Goal: Check status: Check status

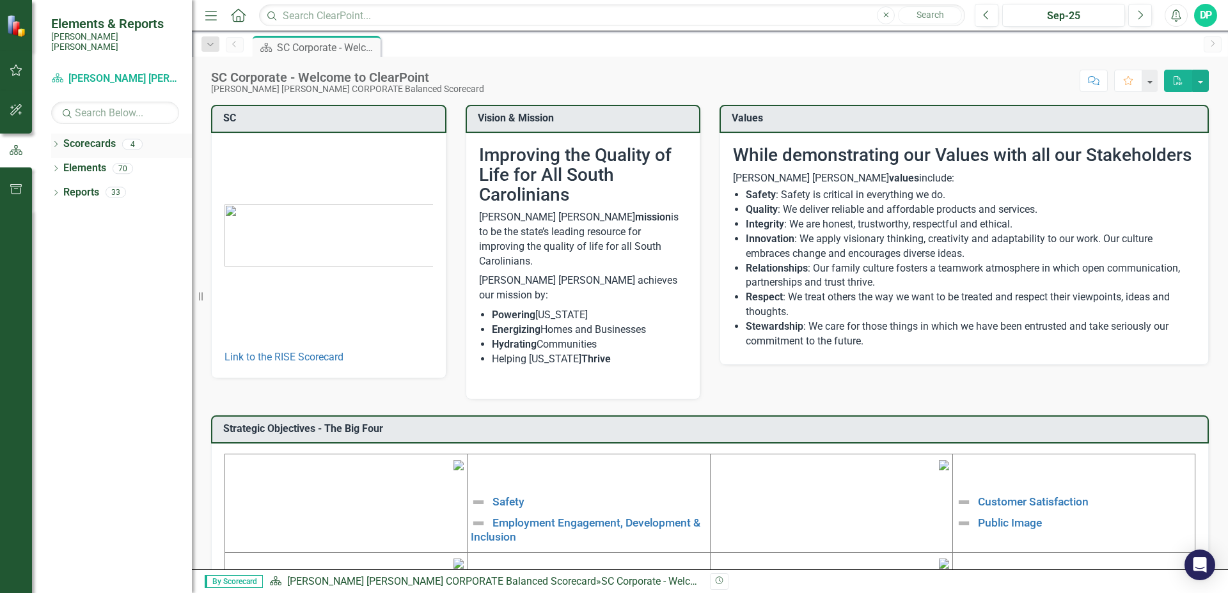
click at [87, 137] on link "Scorecards" at bounding box center [89, 144] width 52 height 15
click at [58, 142] on icon "Dropdown" at bounding box center [55, 145] width 9 height 7
click at [64, 165] on icon at bounding box center [62, 168] width 3 height 6
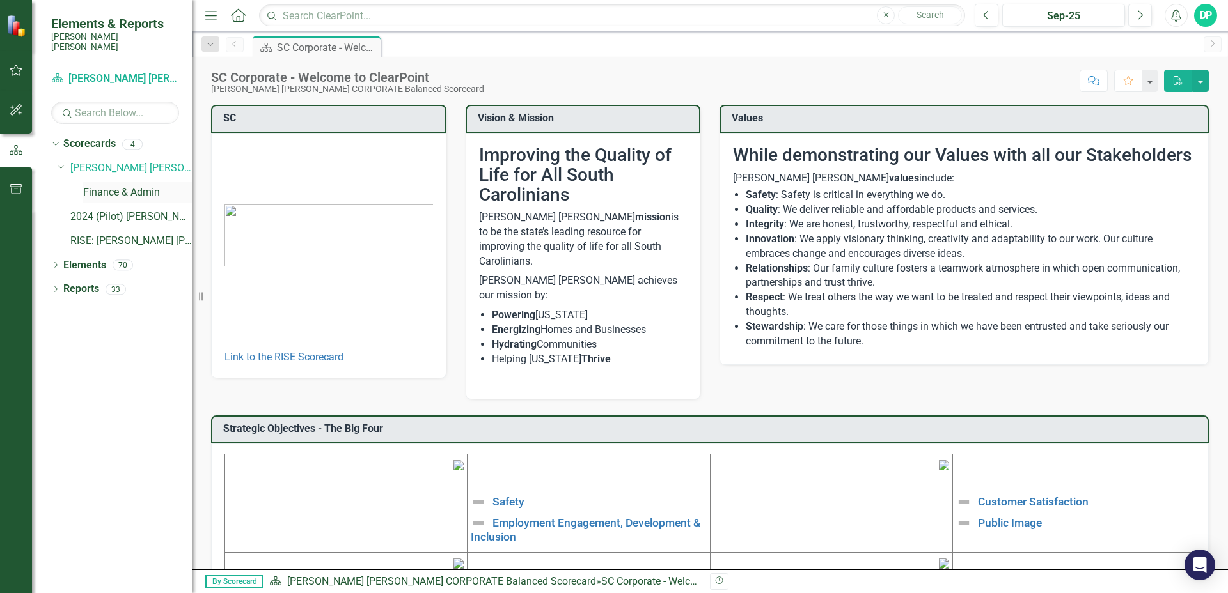
click at [106, 185] on link "Finance & Admin" at bounding box center [137, 192] width 109 height 15
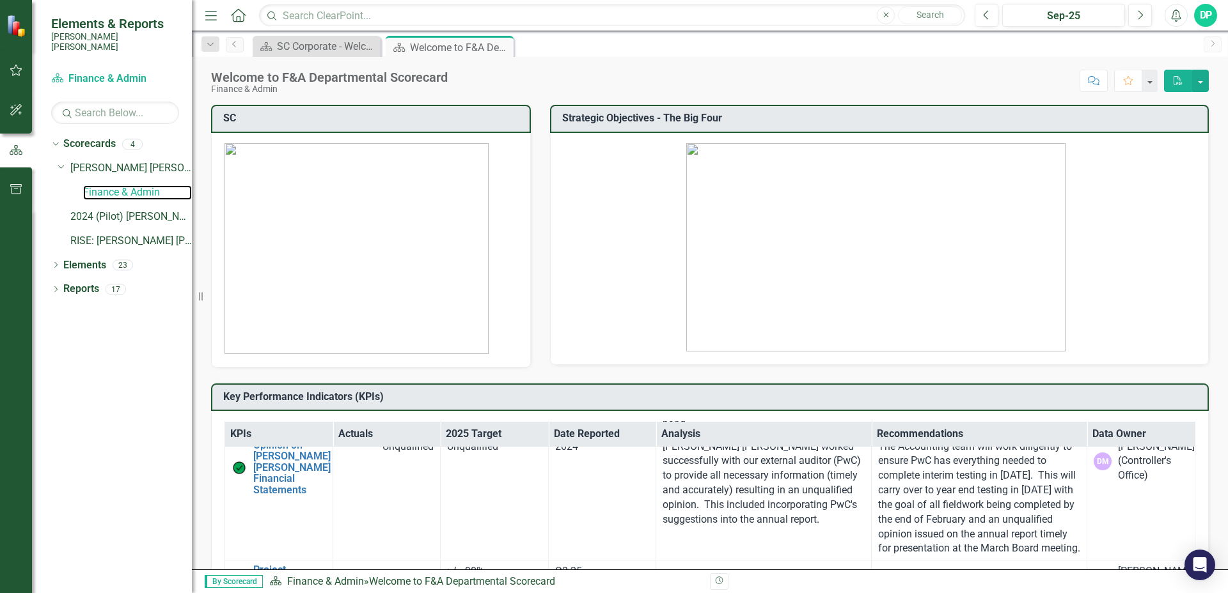
scroll to position [1190, 0]
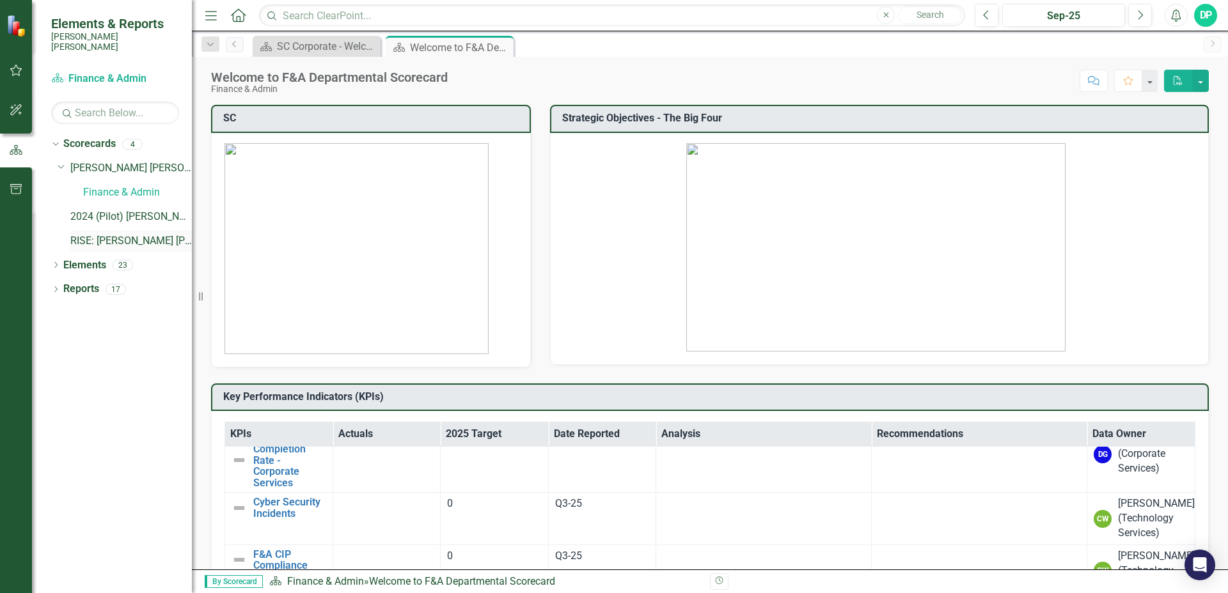
click at [125, 234] on link "RISE: [PERSON_NAME] [PERSON_NAME] Recognizing Innovation, Safety and Excellence" at bounding box center [130, 241] width 121 height 15
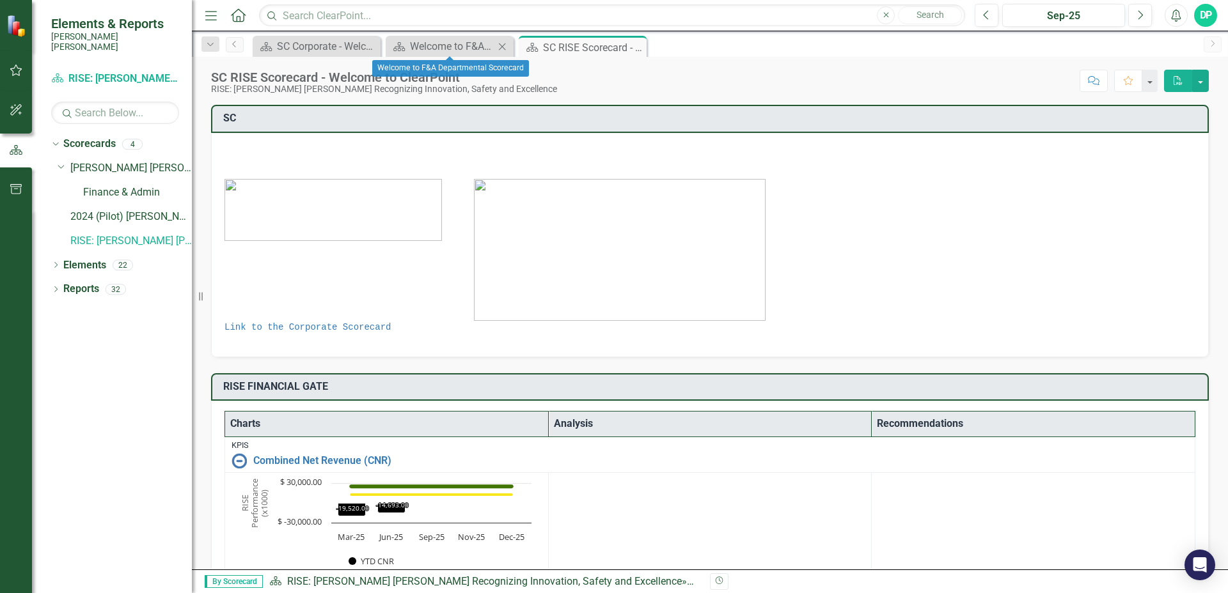
click at [504, 47] on icon "Close" at bounding box center [502, 47] width 13 height 10
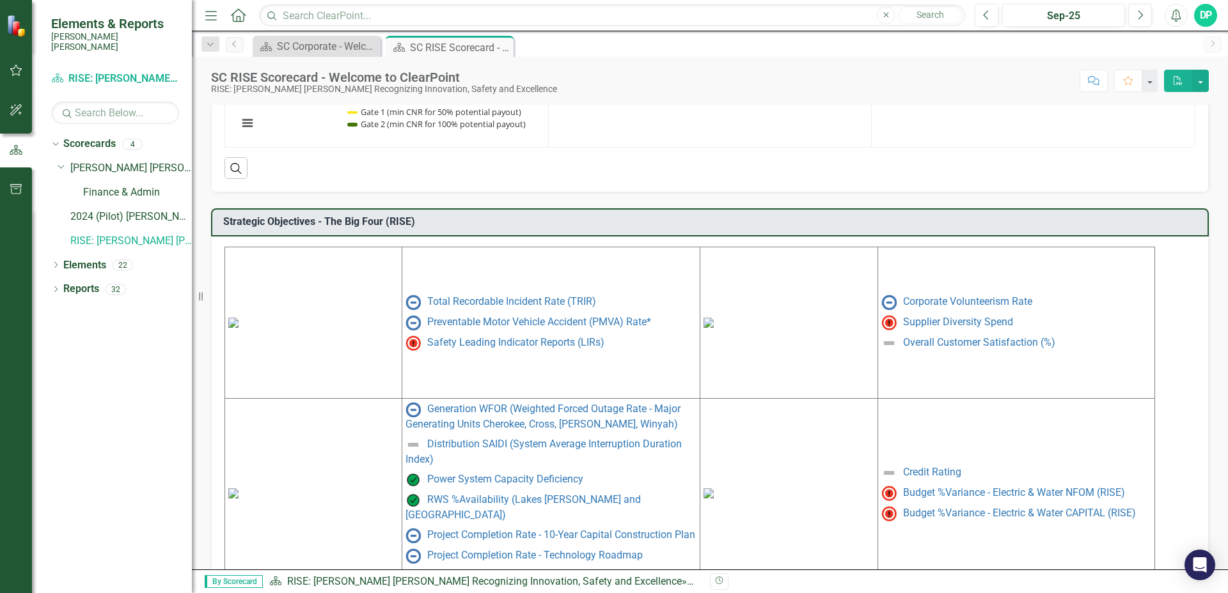
scroll to position [511, 0]
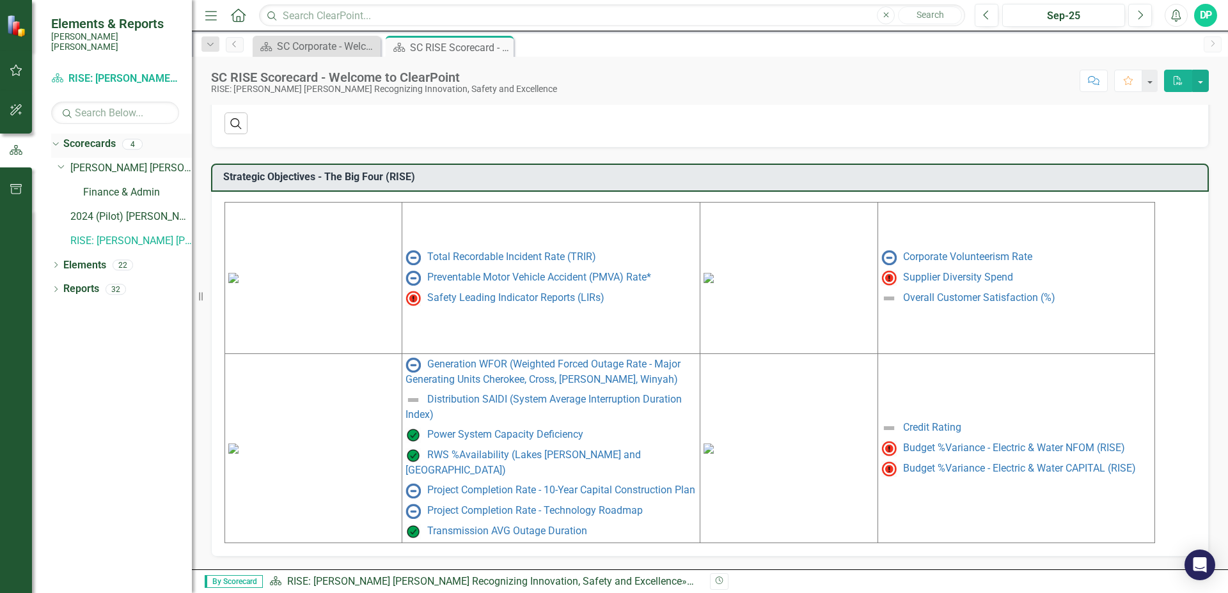
click at [54, 139] on icon "Dropdown" at bounding box center [54, 143] width 7 height 9
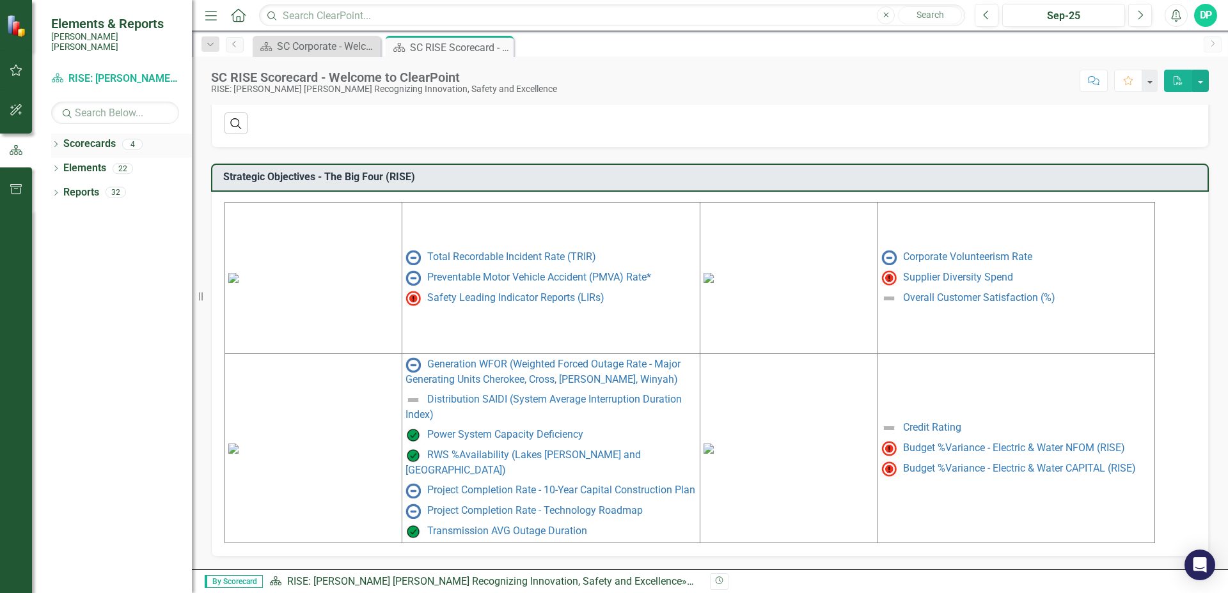
click at [57, 142] on icon "Dropdown" at bounding box center [55, 145] width 9 height 7
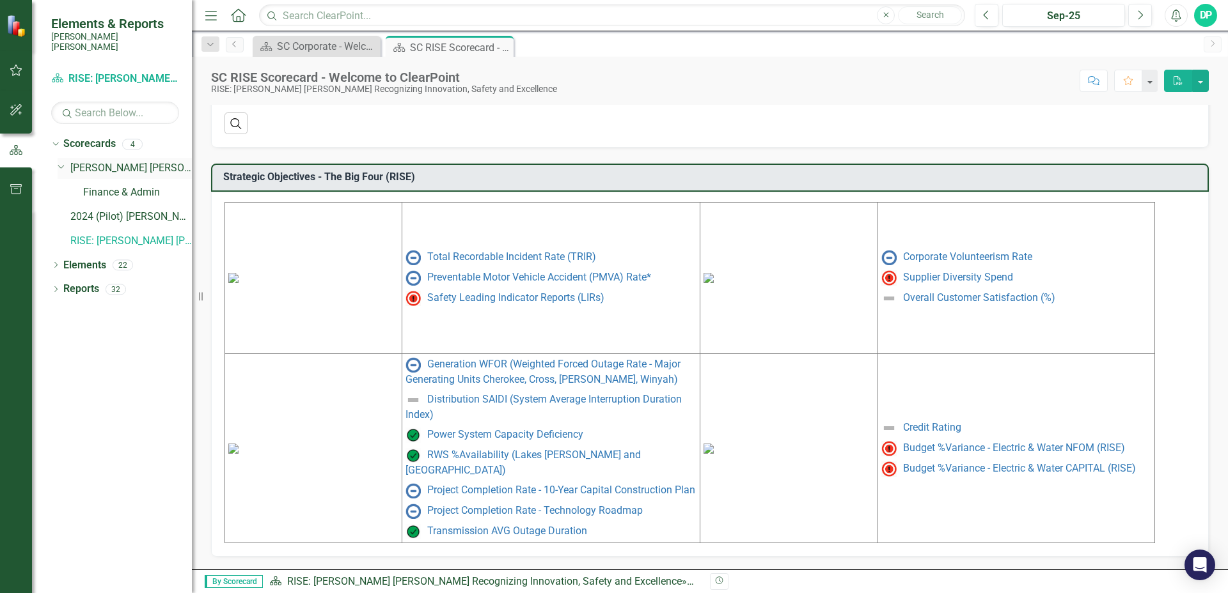
click at [114, 161] on link "[PERSON_NAME] [PERSON_NAME] CORPORATE Balanced Scorecard" at bounding box center [130, 168] width 121 height 15
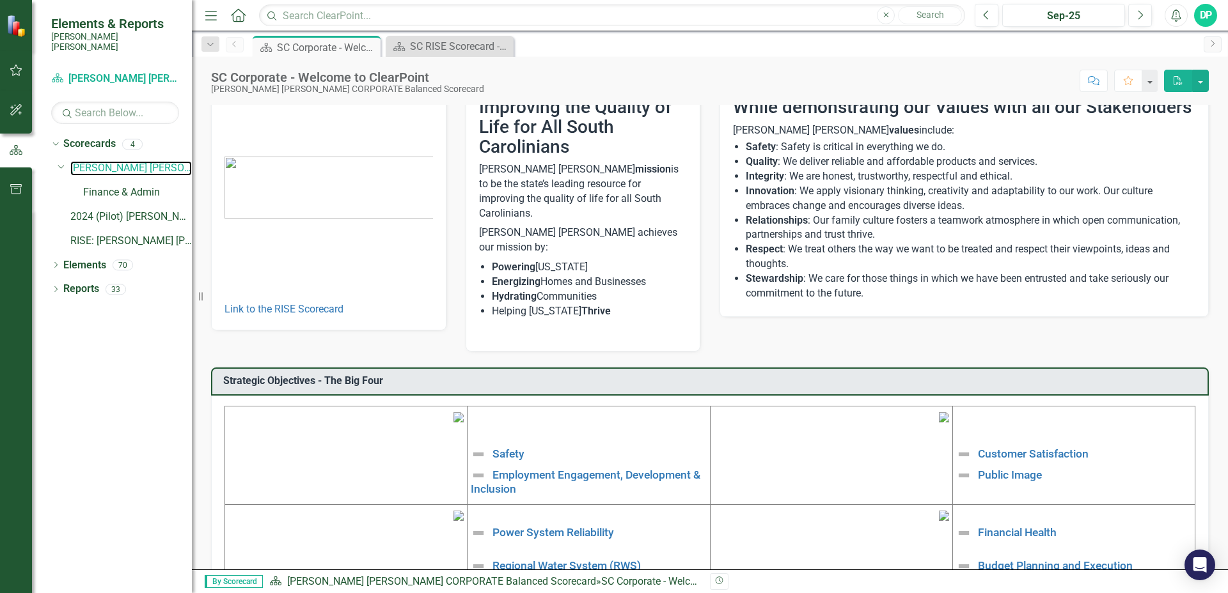
scroll to position [203, 0]
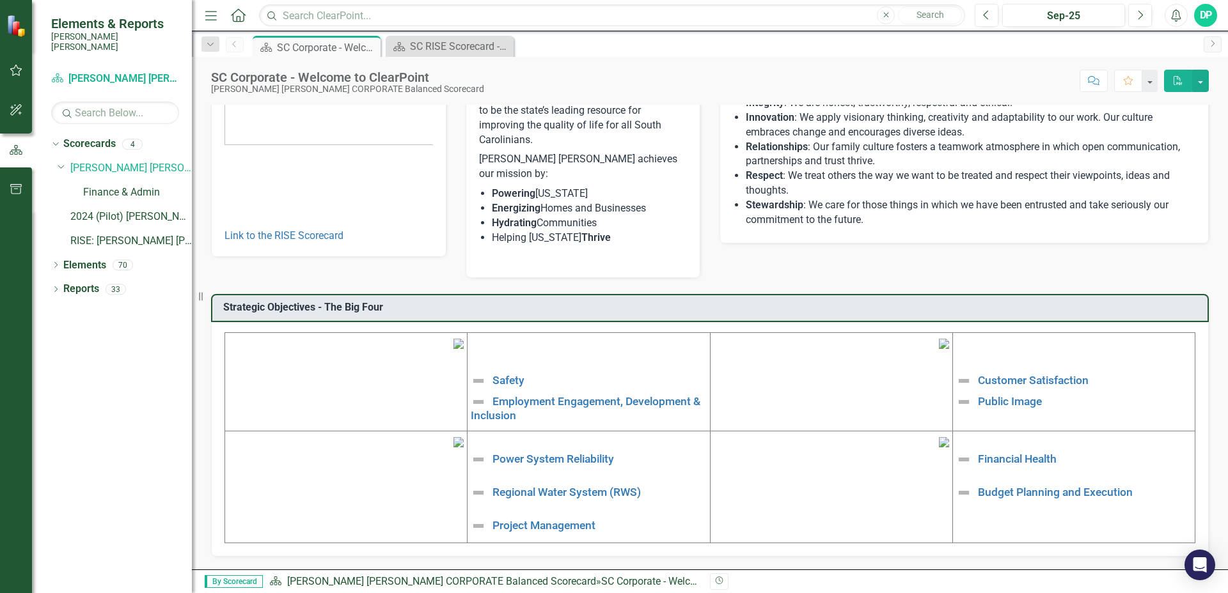
click at [453, 448] on img at bounding box center [458, 442] width 10 height 10
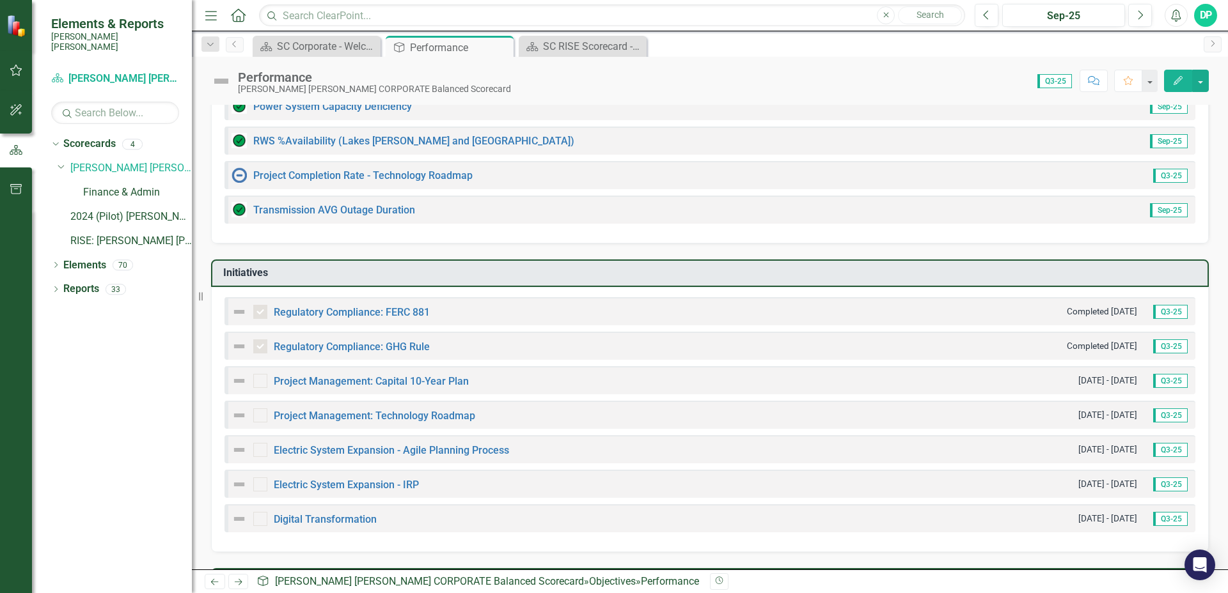
scroll to position [272, 0]
click at [329, 513] on link "Digital Transformation" at bounding box center [325, 519] width 103 height 12
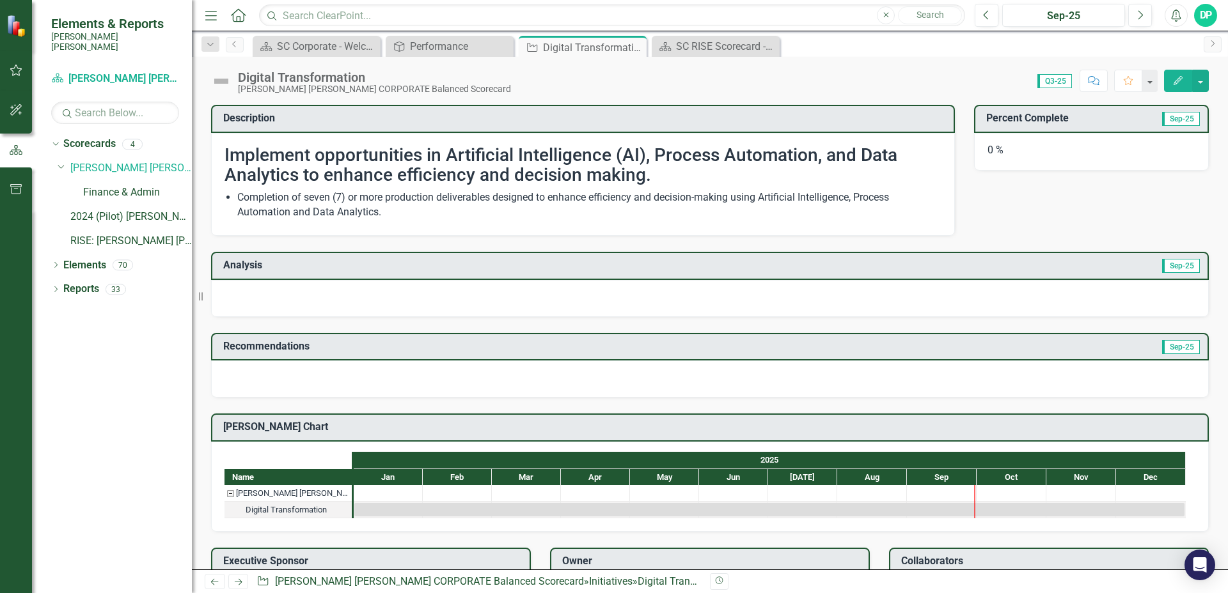
click at [409, 212] on li "Completion of seven (7) or more production deliverables designed to enhance eff…" at bounding box center [589, 205] width 704 height 29
drag, startPoint x: 394, startPoint y: 213, endPoint x: 185, endPoint y: 189, distance: 210.5
click at [185, 187] on div "Elements & Reports [PERSON_NAME] [PERSON_NAME] Scorecard [PERSON_NAME] [PERSON_…" at bounding box center [614, 296] width 1228 height 593
click at [239, 197] on li "Completion of seven (7) or more production deliverables designed to enhance eff…" at bounding box center [589, 205] width 704 height 29
drag, startPoint x: 378, startPoint y: 215, endPoint x: 252, endPoint y: 212, distance: 126.0
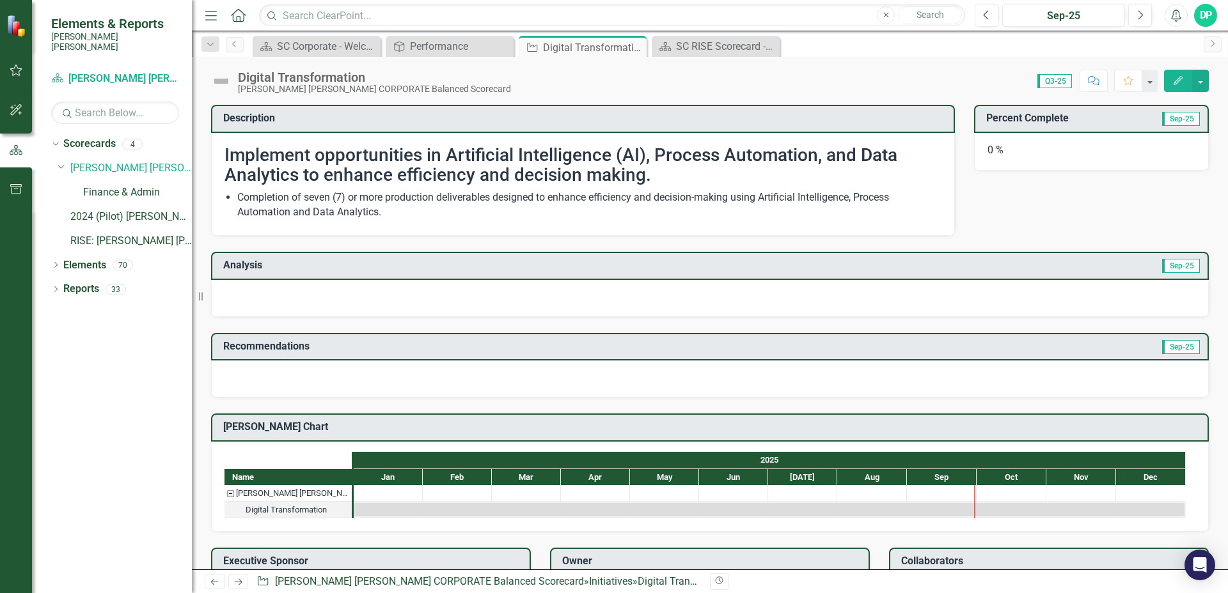
click at [252, 212] on li "Completion of seven (7) or more production deliverables designed to enhance eff…" at bounding box center [589, 205] width 704 height 29
click at [239, 199] on li "Completion of seven (7) or more production deliverables designed to enhance eff…" at bounding box center [589, 205] width 704 height 29
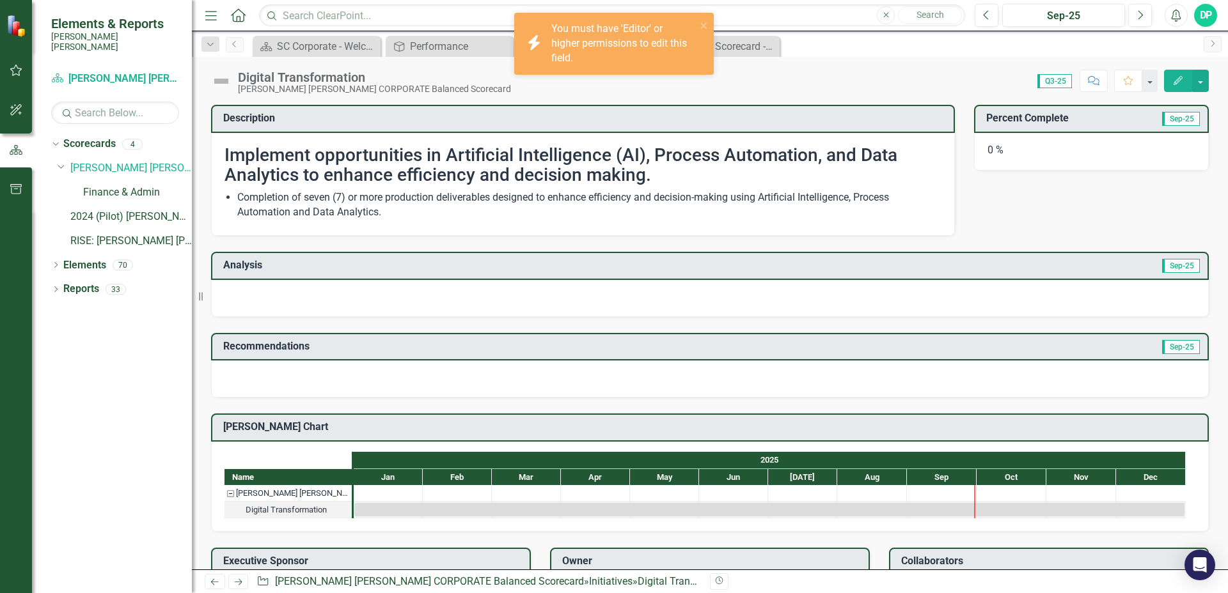
click at [239, 199] on li "Completion of seven (7) or more production deliverables designed to enhance eff…" at bounding box center [589, 205] width 704 height 29
click at [248, 198] on li "Completion of seven (7) or more production deliverables designed to enhance eff…" at bounding box center [589, 205] width 704 height 29
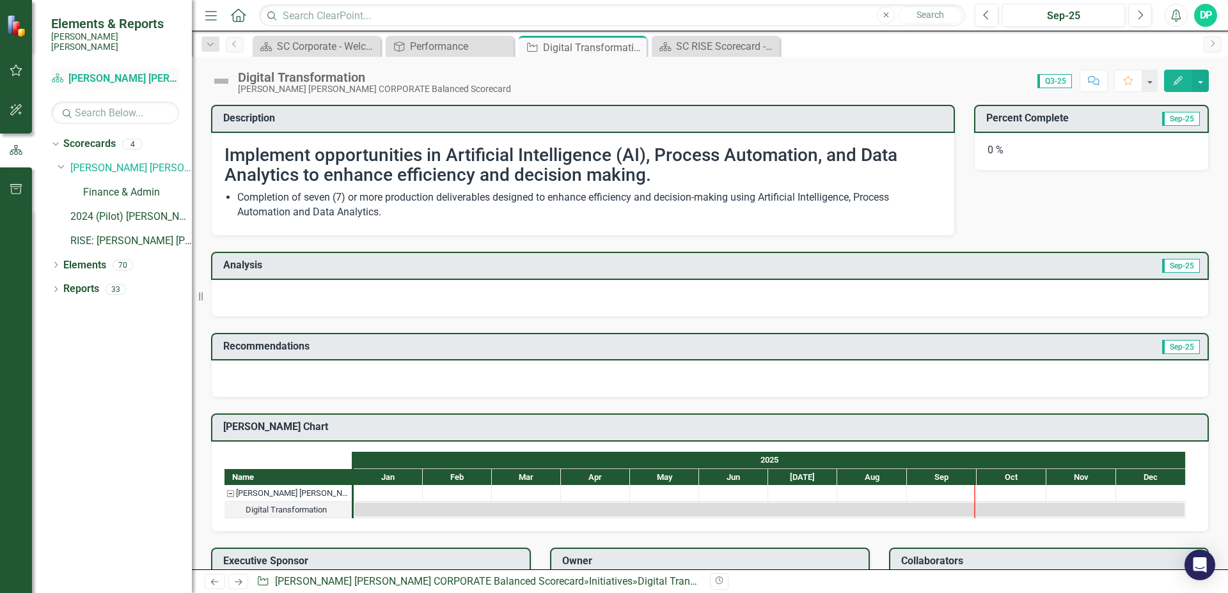
click at [100, 72] on link "Scorecard Santee [PERSON_NAME] CORPORATE Balanced Scorecard" at bounding box center [115, 79] width 128 height 15
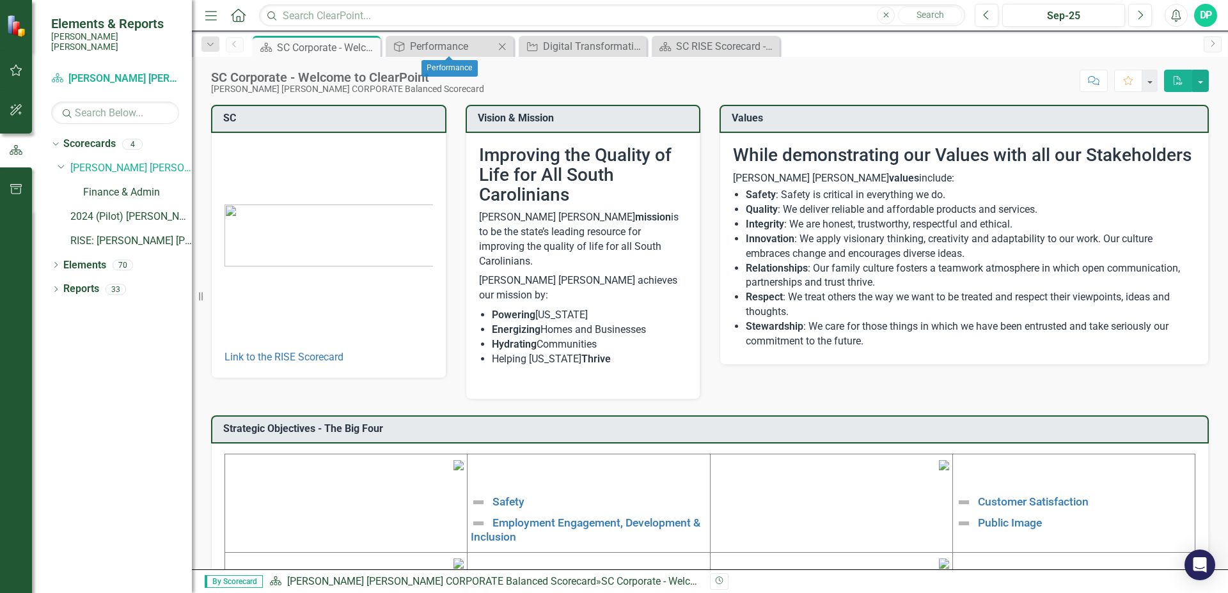
click at [504, 45] on icon "Close" at bounding box center [502, 47] width 13 height 10
click at [503, 46] on icon "Close" at bounding box center [502, 47] width 13 height 10
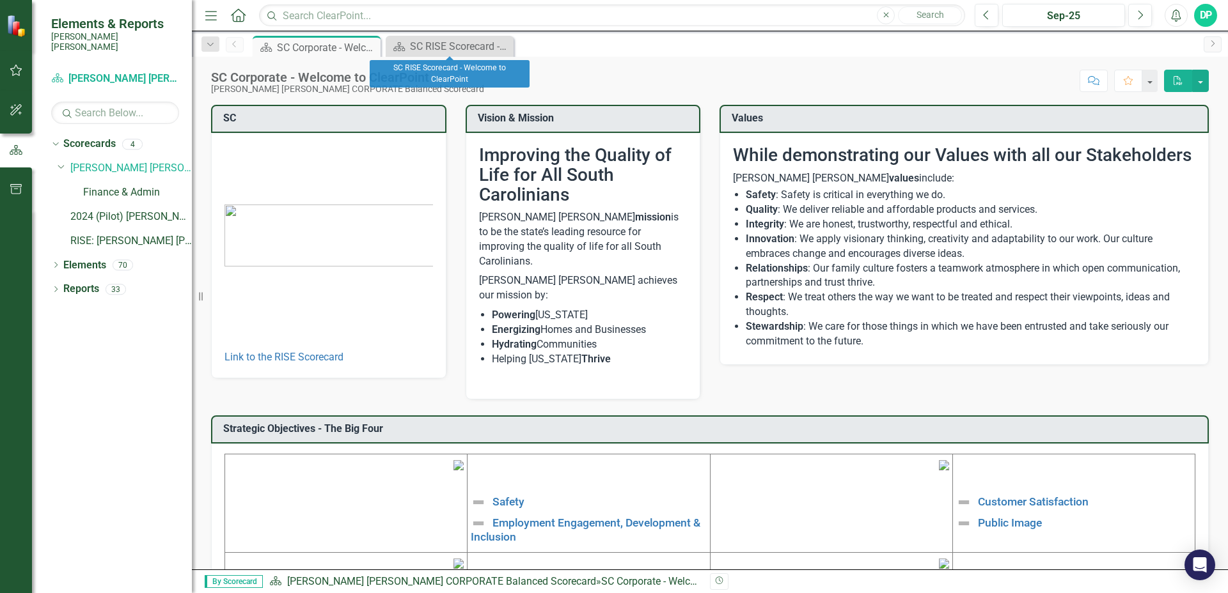
click at [0, 0] on icon "Close" at bounding box center [0, 0] width 0 height 0
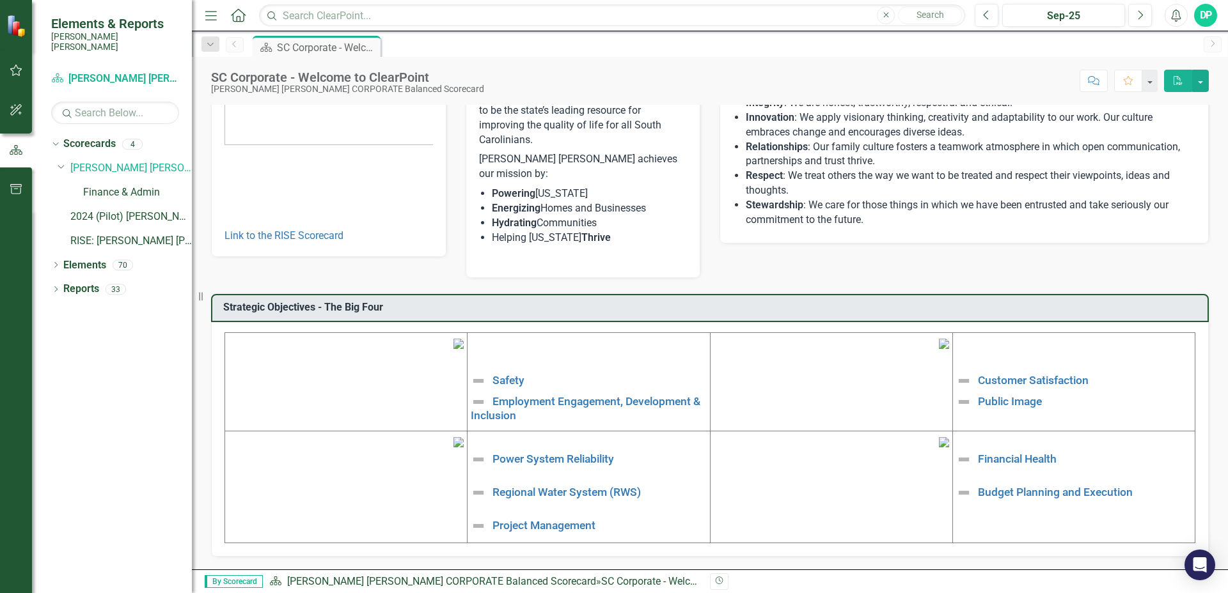
scroll to position [203, 0]
click at [453, 448] on img at bounding box center [458, 442] width 10 height 10
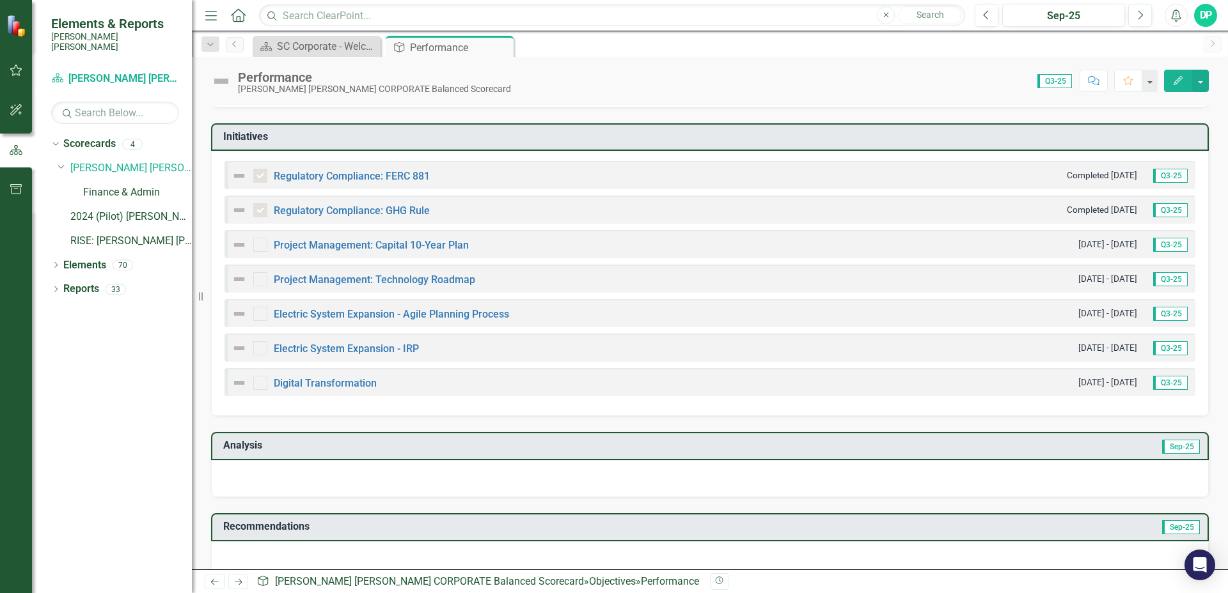
scroll to position [414, 0]
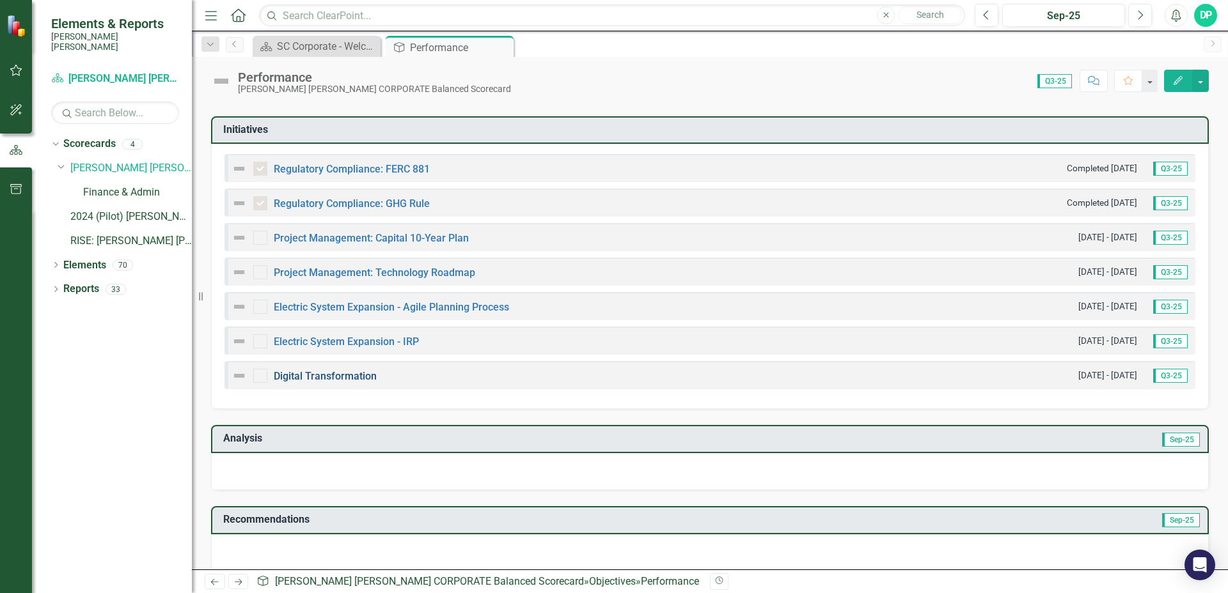
click at [315, 370] on link "Digital Transformation" at bounding box center [325, 376] width 103 height 12
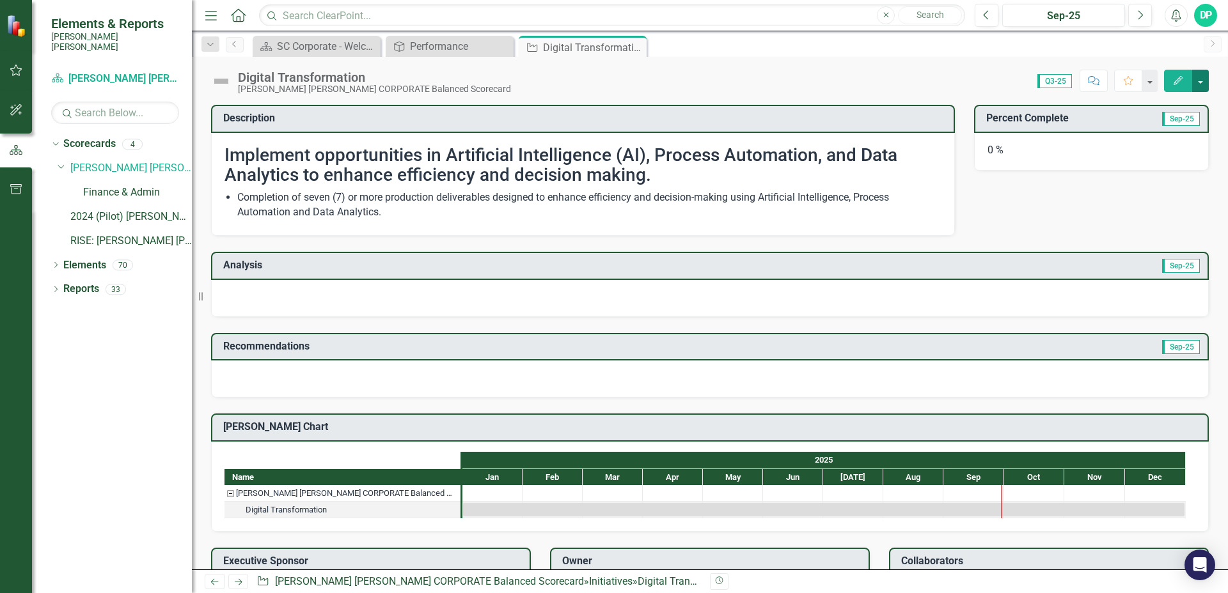
click at [1197, 82] on button "button" at bounding box center [1200, 81] width 17 height 22
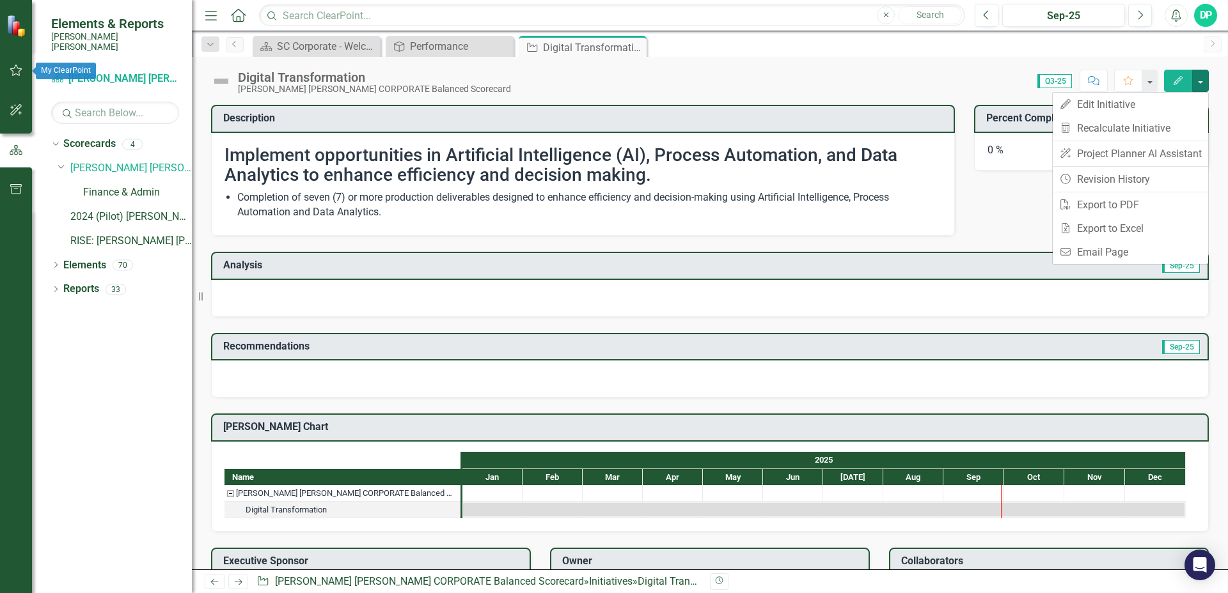
click at [19, 72] on icon "button" at bounding box center [16, 70] width 13 height 10
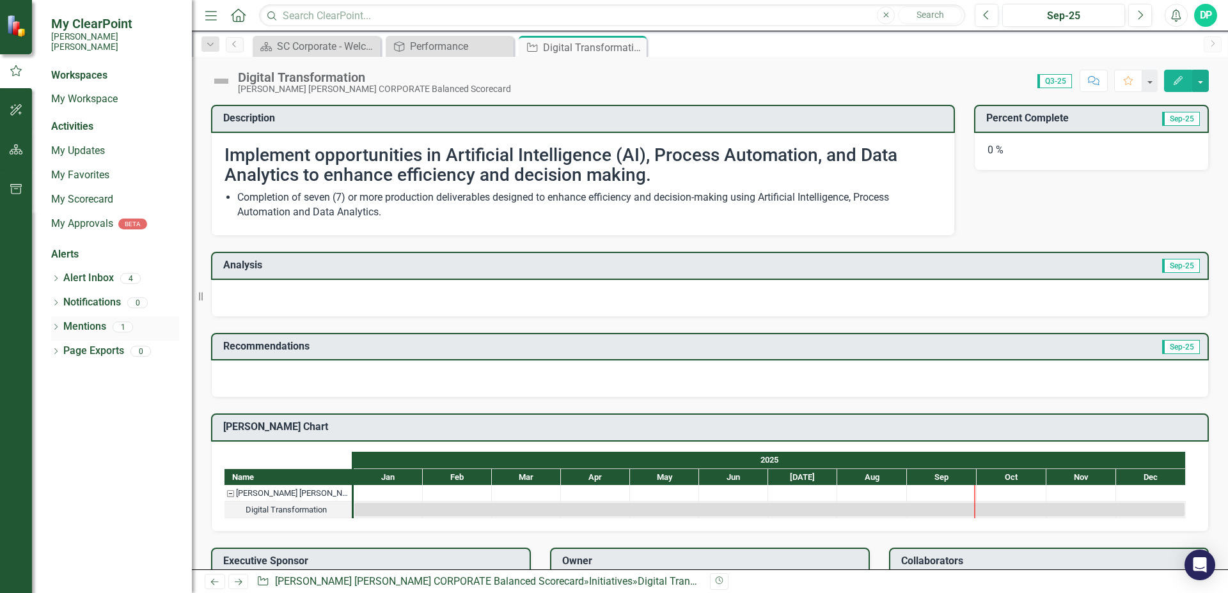
click at [81, 320] on link "Mentions" at bounding box center [84, 327] width 43 height 15
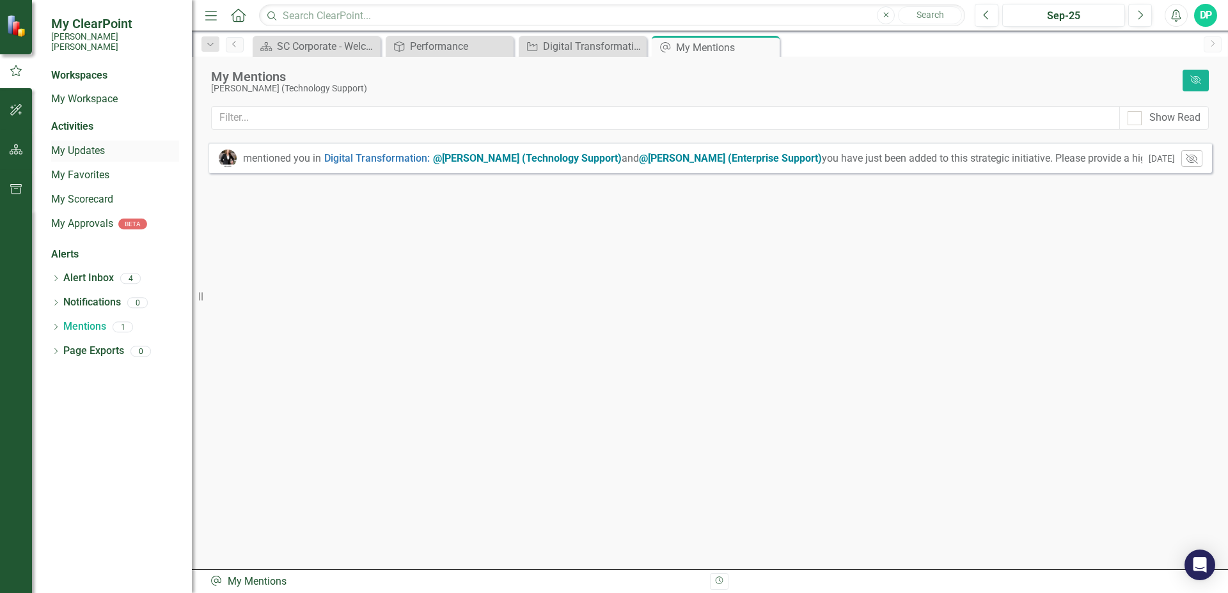
click at [81, 145] on link "My Updates" at bounding box center [115, 151] width 128 height 15
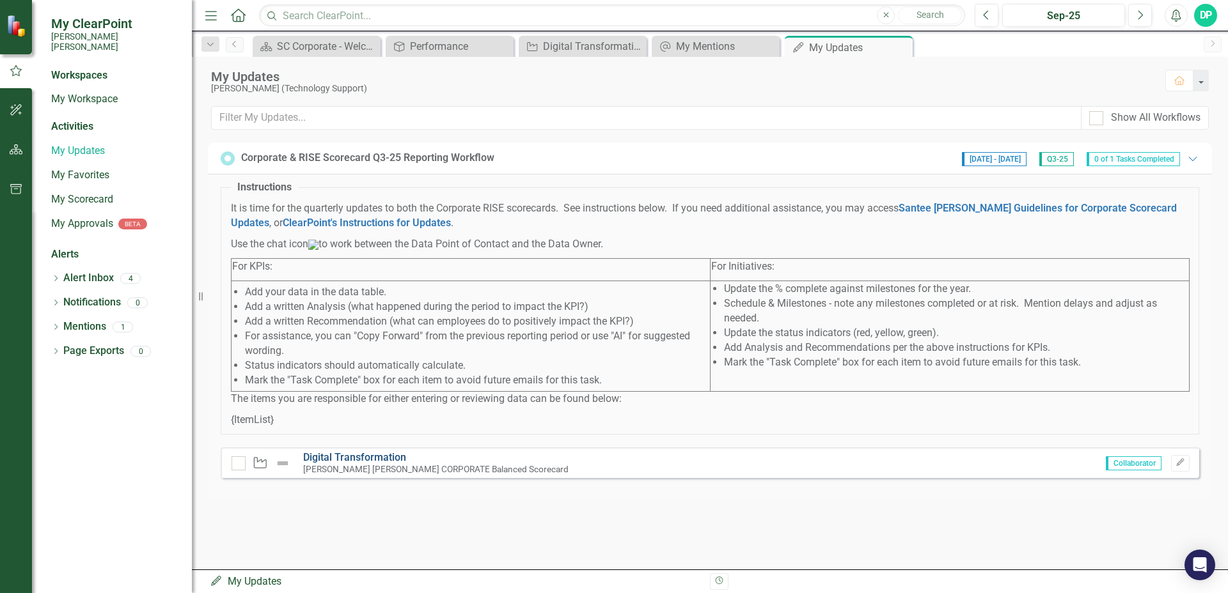
click at [380, 464] on link "Digital Transformation" at bounding box center [354, 457] width 103 height 12
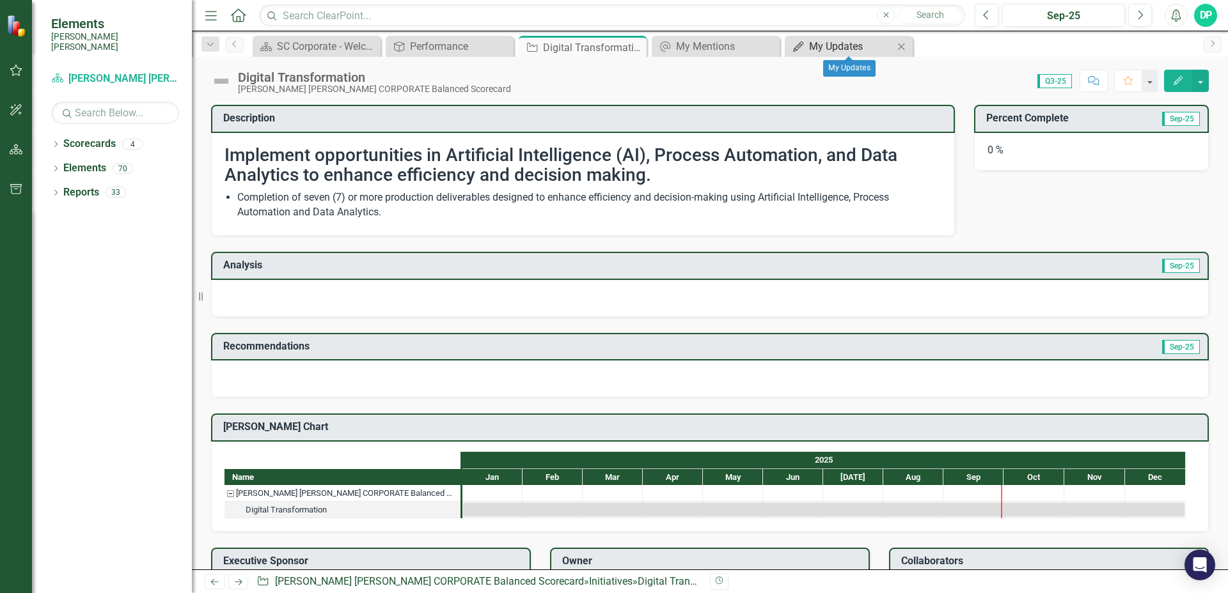
click at [880, 49] on div "My Updates" at bounding box center [851, 46] width 84 height 16
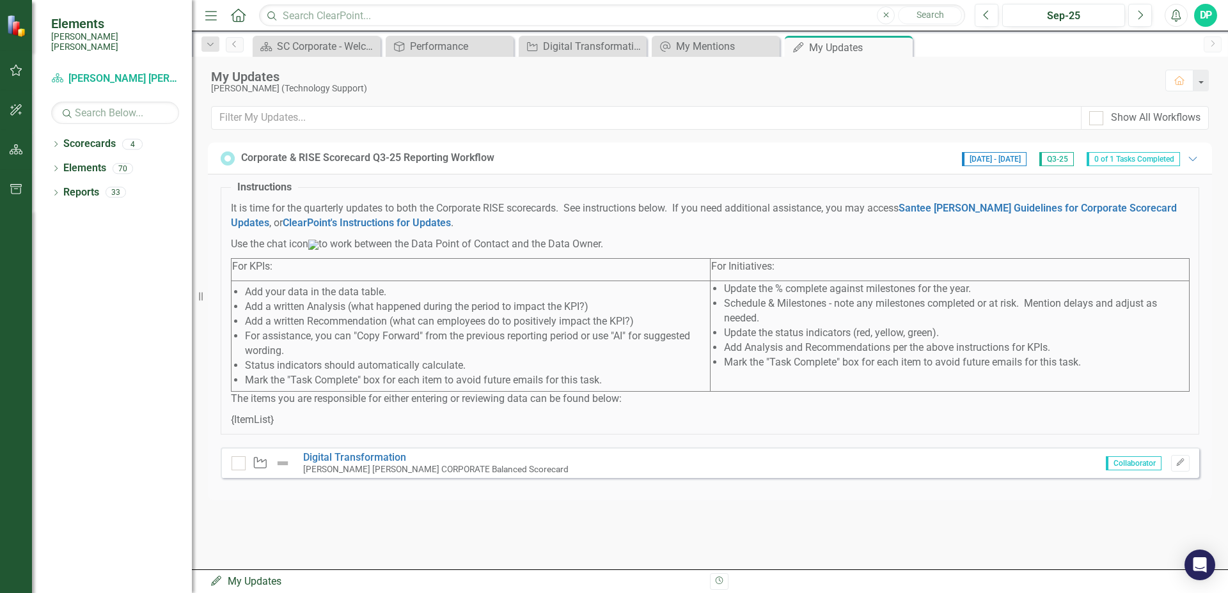
click at [1132, 160] on span "0 of 1 Tasks Completed" at bounding box center [1132, 159] width 93 height 14
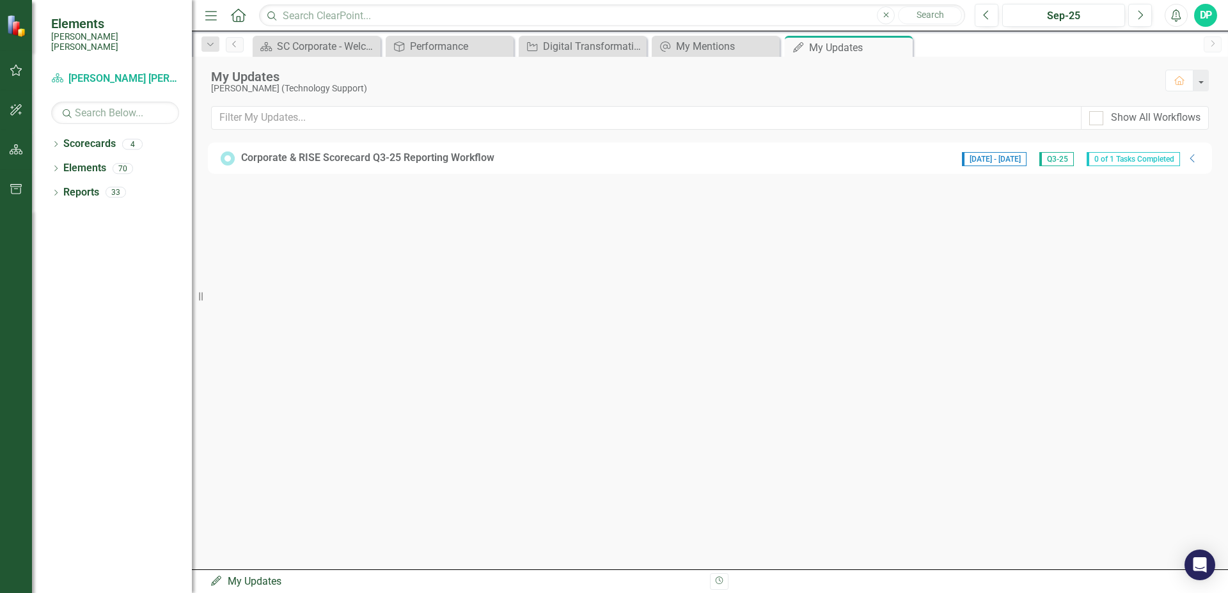
click at [1131, 160] on span "0 of 1 Tasks Completed" at bounding box center [1132, 159] width 93 height 14
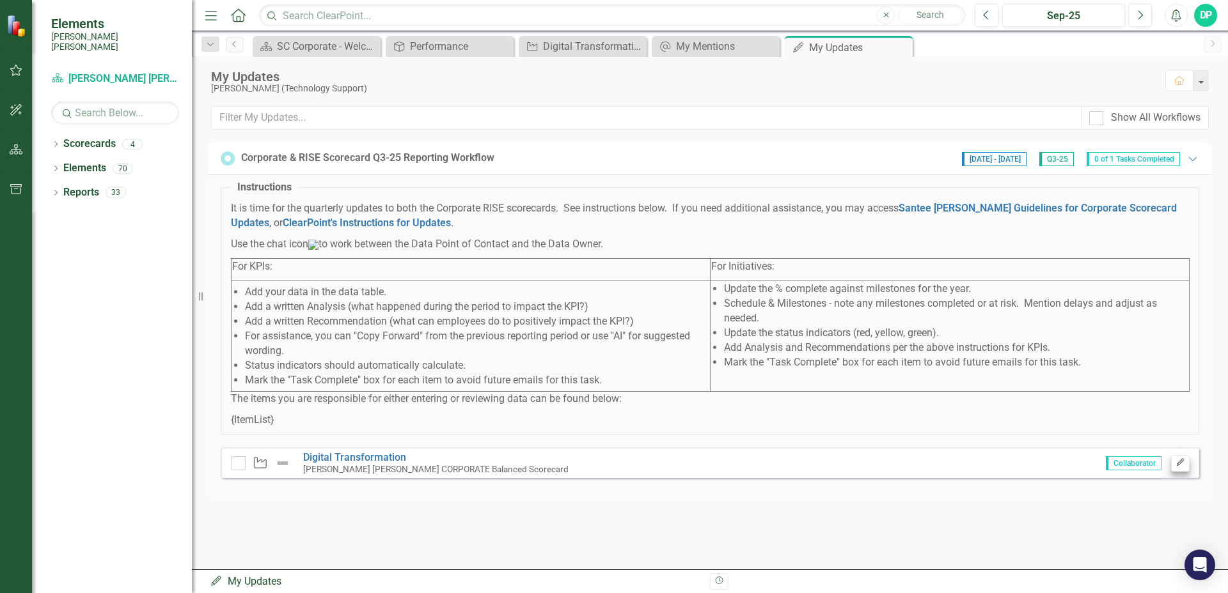
drag, startPoint x: 1193, startPoint y: 474, endPoint x: 1186, endPoint y: 478, distance: 7.5
click at [1186, 478] on div "Initiative Digital Transformation [PERSON_NAME] [PERSON_NAME] CORPORATE Balance…" at bounding box center [710, 463] width 978 height 31
click at [1182, 467] on icon "Edit" at bounding box center [1180, 463] width 10 height 8
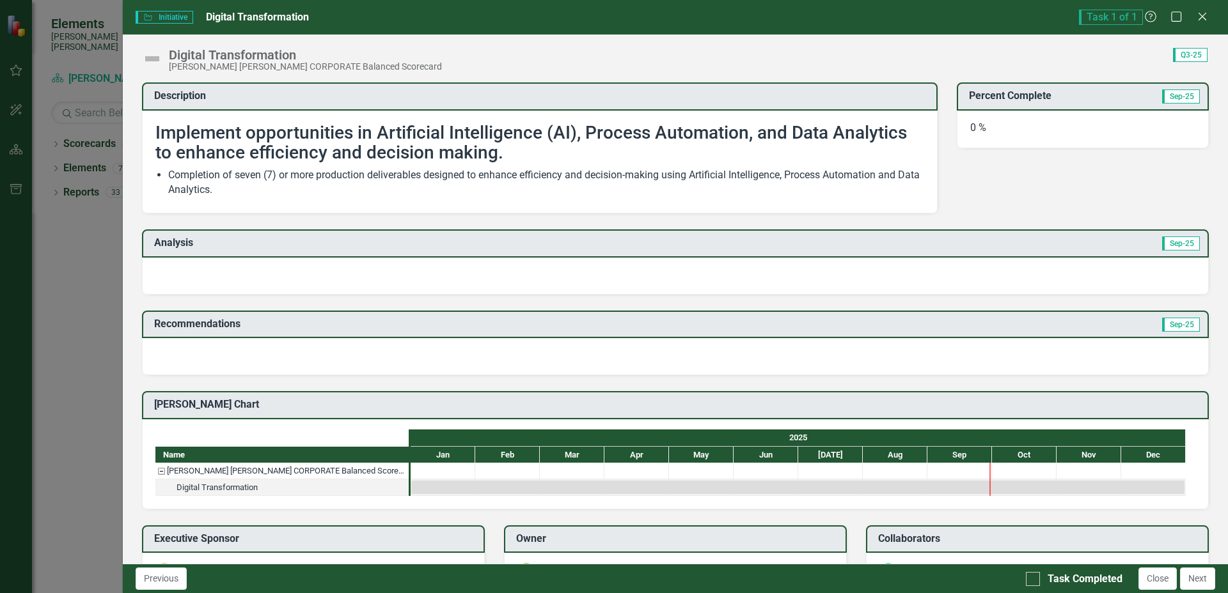
click at [203, 270] on div at bounding box center [675, 276] width 1067 height 37
click at [1119, 19] on span "Task 1 of 1" at bounding box center [1111, 17] width 64 height 15
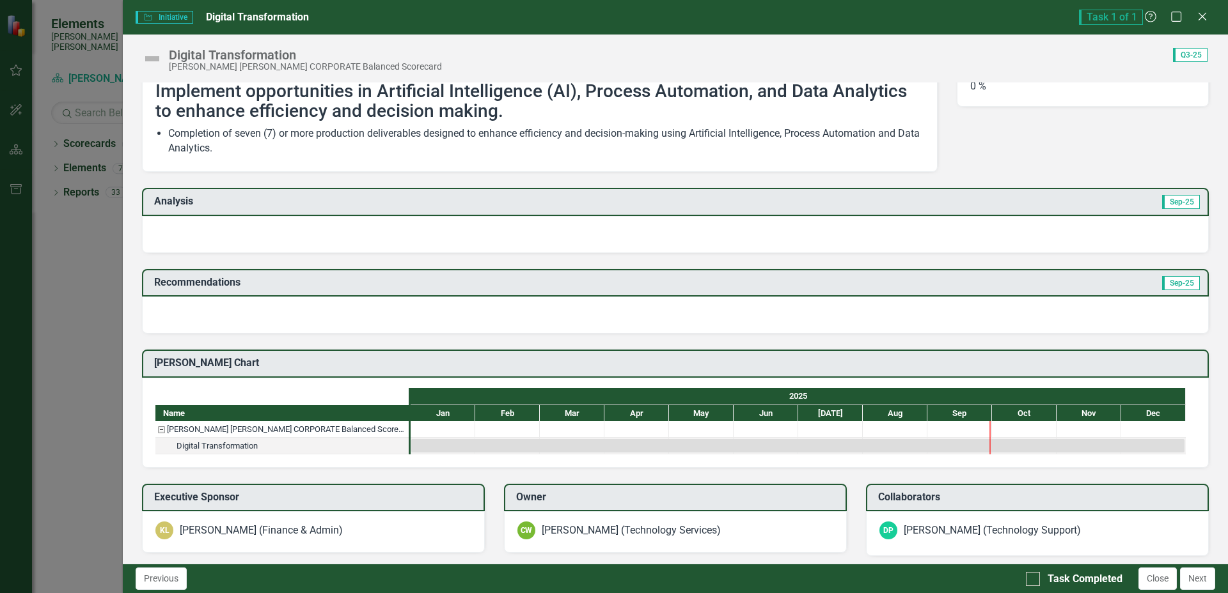
scroll to position [204, 0]
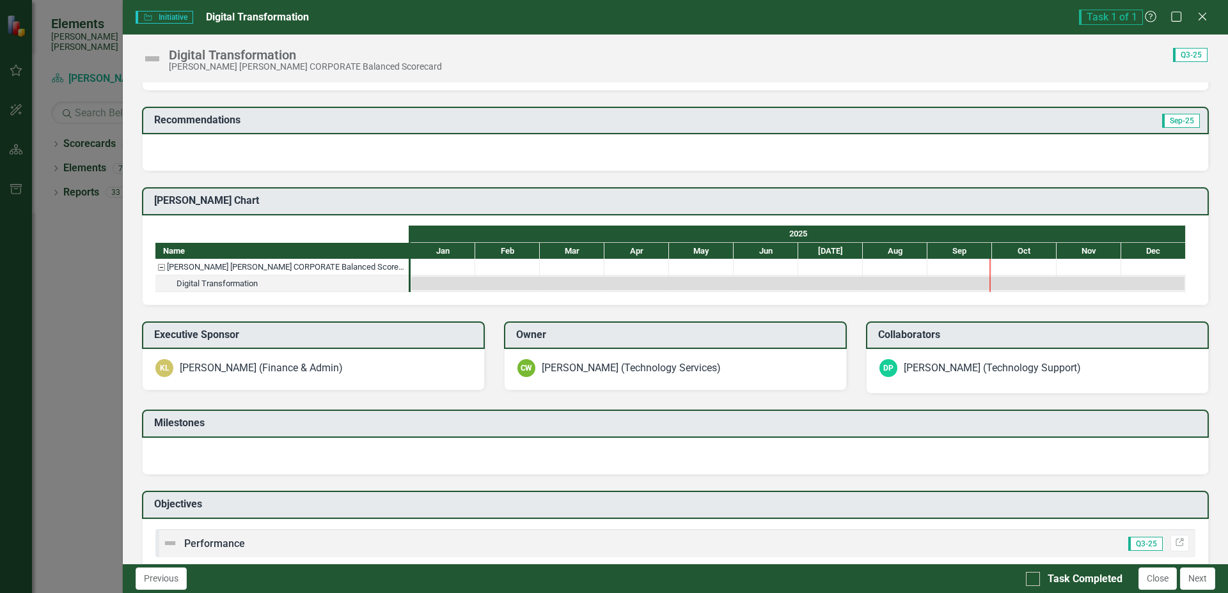
click at [975, 368] on div "[PERSON_NAME] (Technology Support)" at bounding box center [991, 368] width 177 height 15
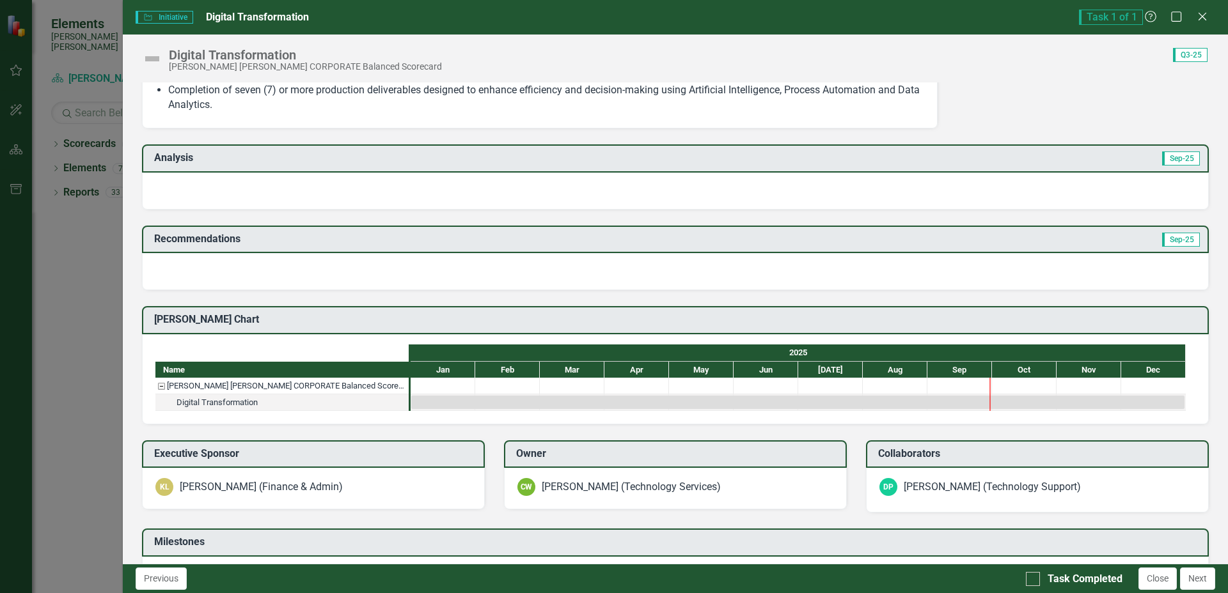
scroll to position [0, 0]
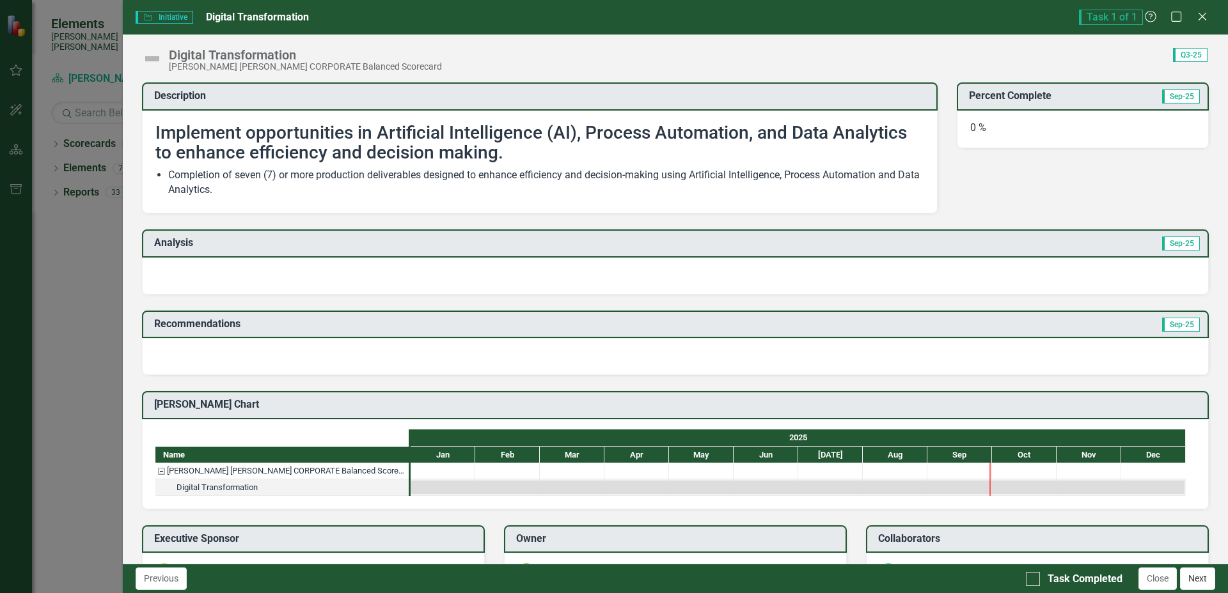
click at [1193, 544] on button "Next" at bounding box center [1197, 579] width 35 height 22
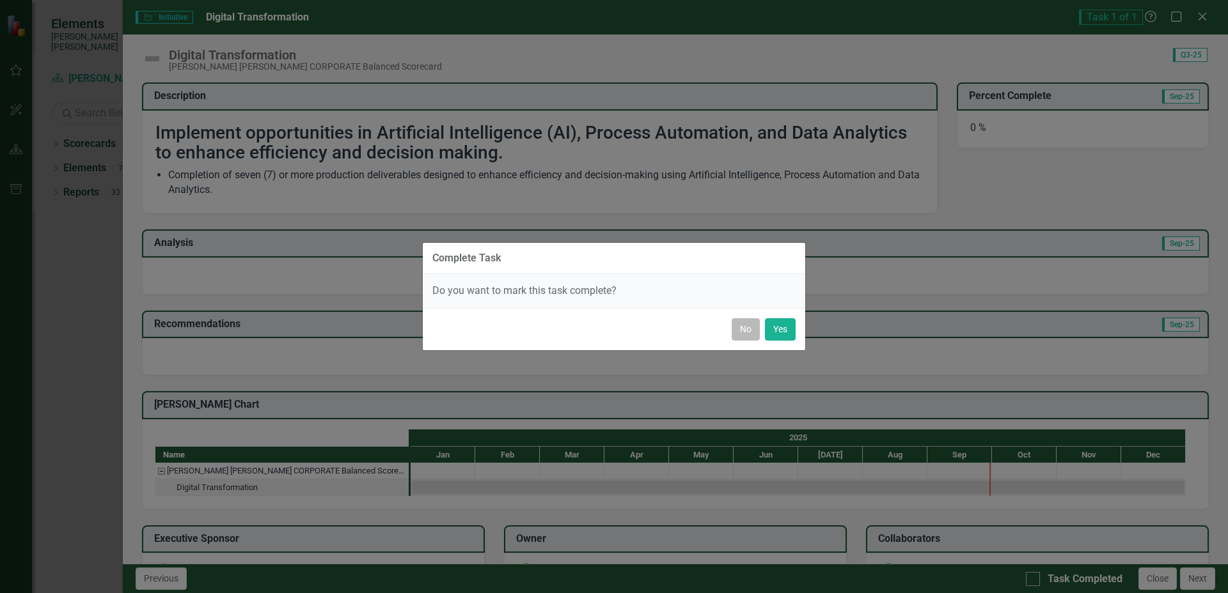
click at [749, 331] on button "No" at bounding box center [745, 329] width 28 height 22
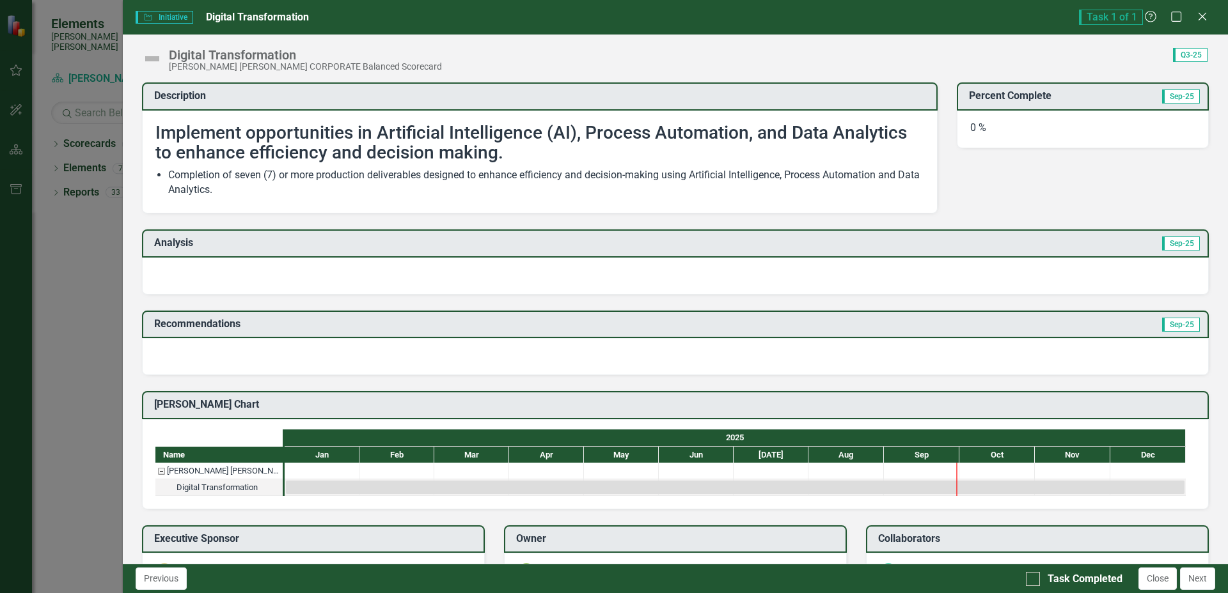
click at [295, 269] on div at bounding box center [675, 276] width 1067 height 37
click at [253, 238] on h3 "Analysis" at bounding box center [416, 243] width 524 height 12
click at [1004, 269] on div at bounding box center [675, 276] width 1067 height 37
click at [1202, 20] on icon "Close" at bounding box center [1202, 16] width 16 height 12
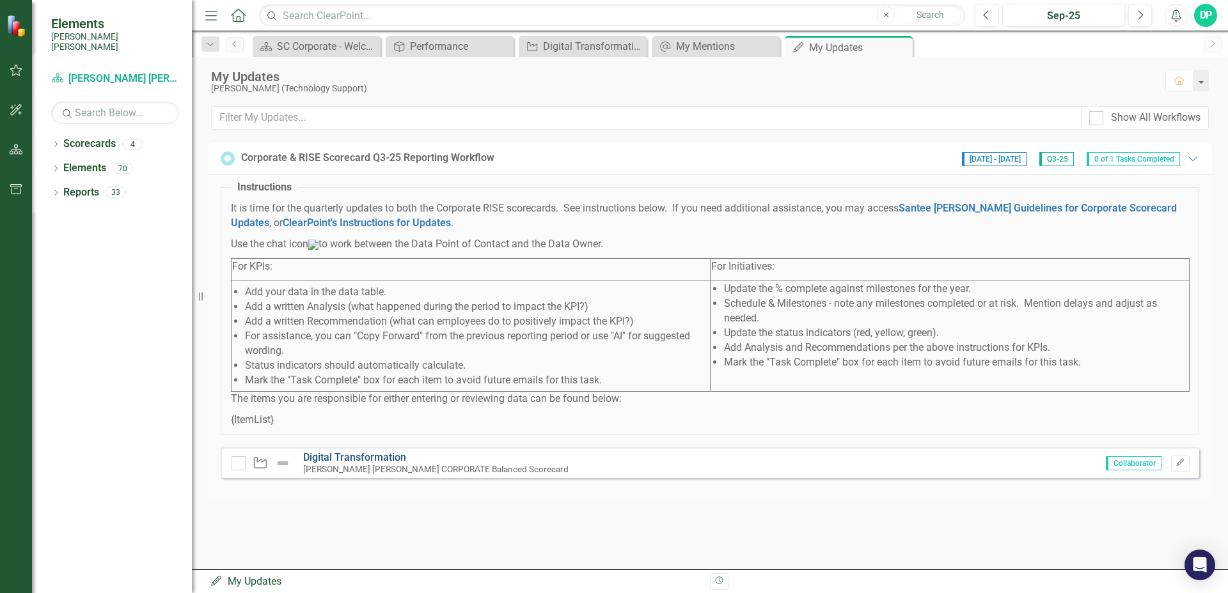
click at [360, 464] on link "Digital Transformation" at bounding box center [354, 457] width 103 height 12
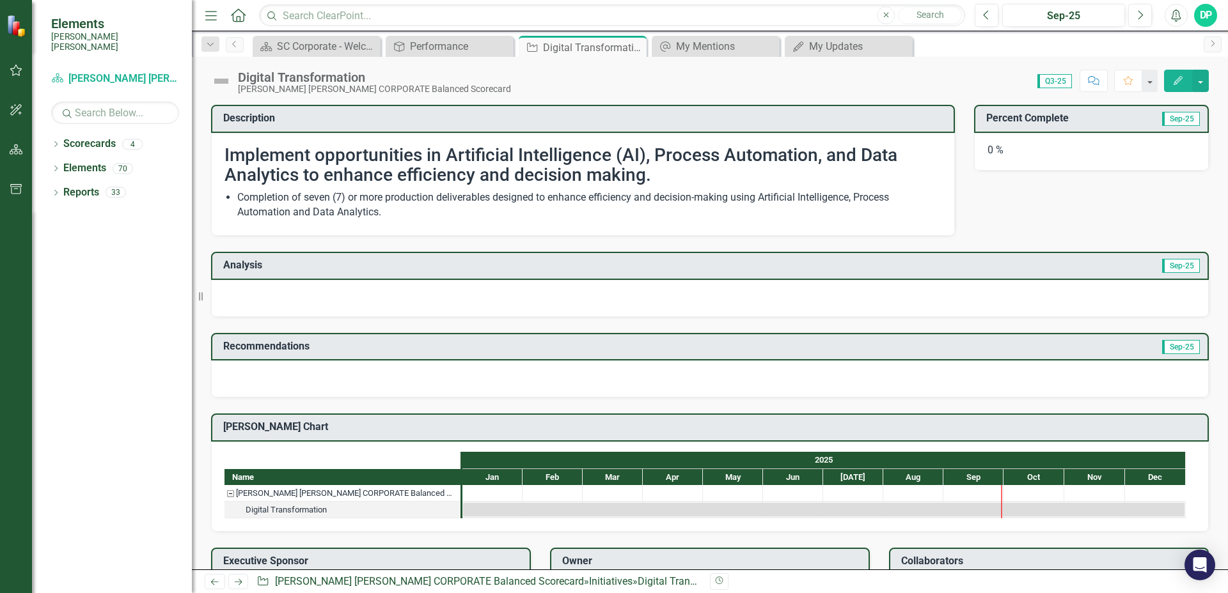
click at [315, 181] on h2 "Implement opportunities in Artificial Intelligence (AI), Process Automation, an…" at bounding box center [582, 166] width 717 height 40
drag, startPoint x: 382, startPoint y: 215, endPoint x: 187, endPoint y: 185, distance: 197.9
click at [187, 185] on div "Elements [PERSON_NAME] [PERSON_NAME] Scorecard [PERSON_NAME] [PERSON_NAME] CORP…" at bounding box center [614, 296] width 1228 height 593
drag, startPoint x: 313, startPoint y: 201, endPoint x: 264, endPoint y: 219, distance: 52.4
click at [264, 219] on li "Completion of seven (7) or more production deliverables designed to enhance eff…" at bounding box center [589, 205] width 704 height 29
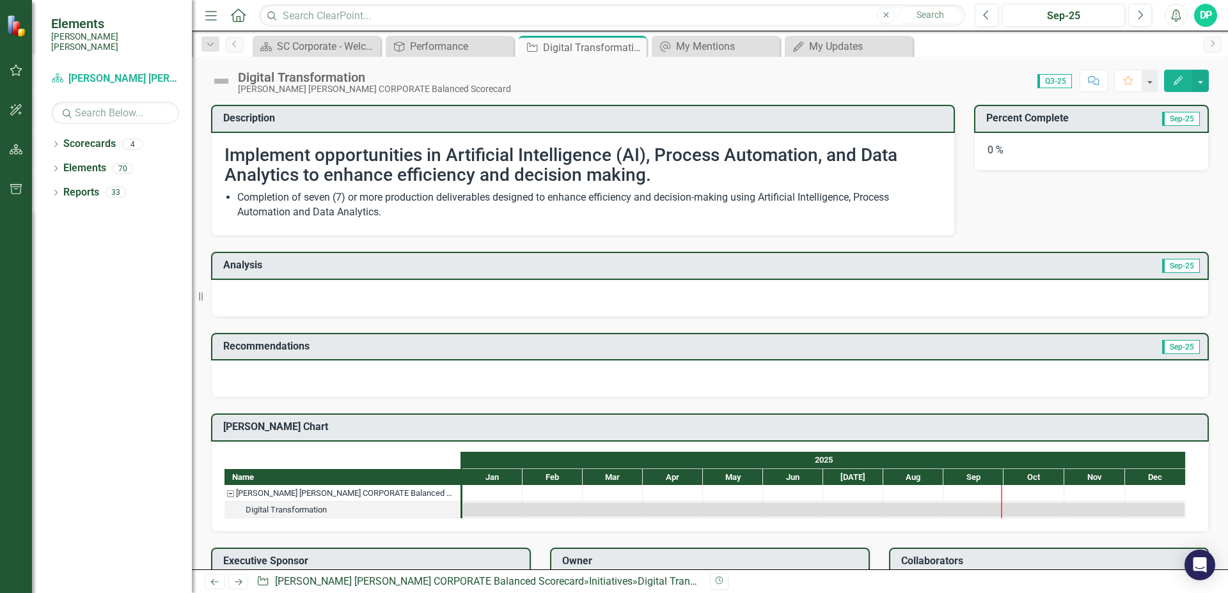
click at [264, 219] on li "Completion of seven (7) or more production deliverables designed to enhance eff…" at bounding box center [589, 205] width 704 height 29
click at [270, 211] on li "Completion of seven (7) or more production deliverables designed to enhance eff…" at bounding box center [589, 205] width 704 height 29
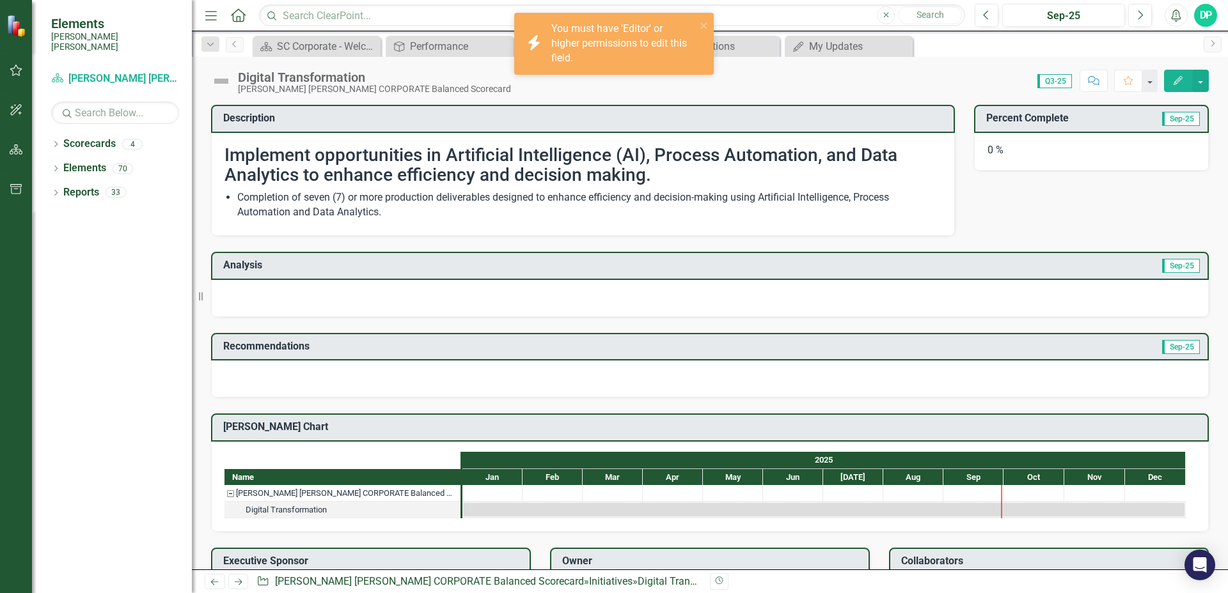
click at [698, 20] on div "icon.bolt You must have 'Editor' or higher permissions to edit this field." at bounding box center [609, 44] width 180 height 52
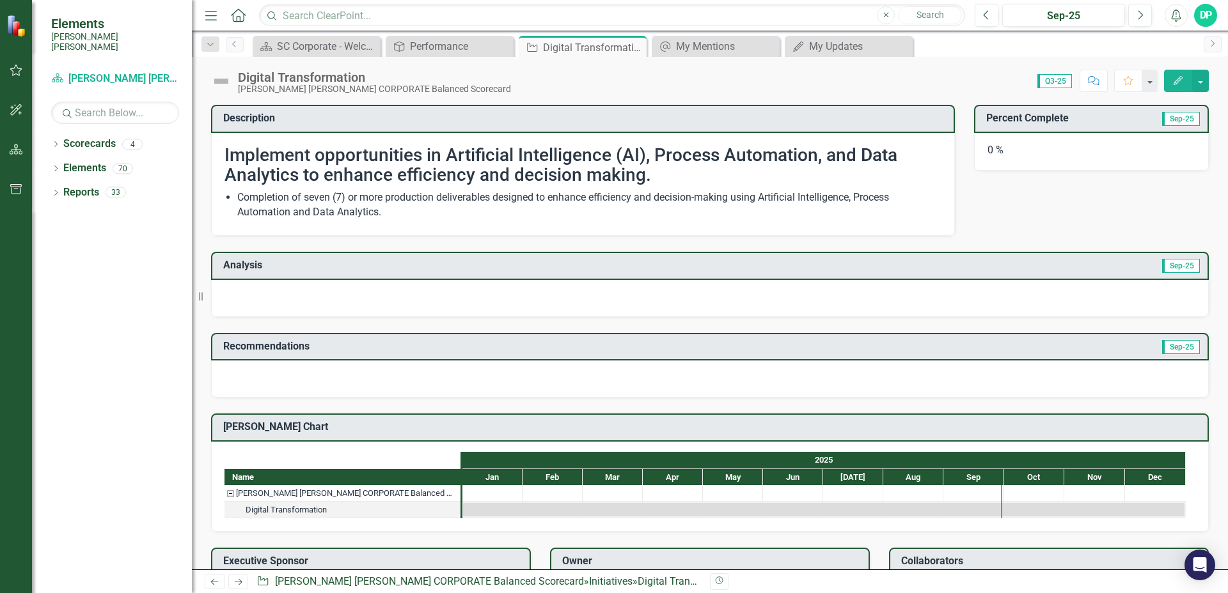
click at [234, 16] on icon "Home" at bounding box center [238, 14] width 17 height 13
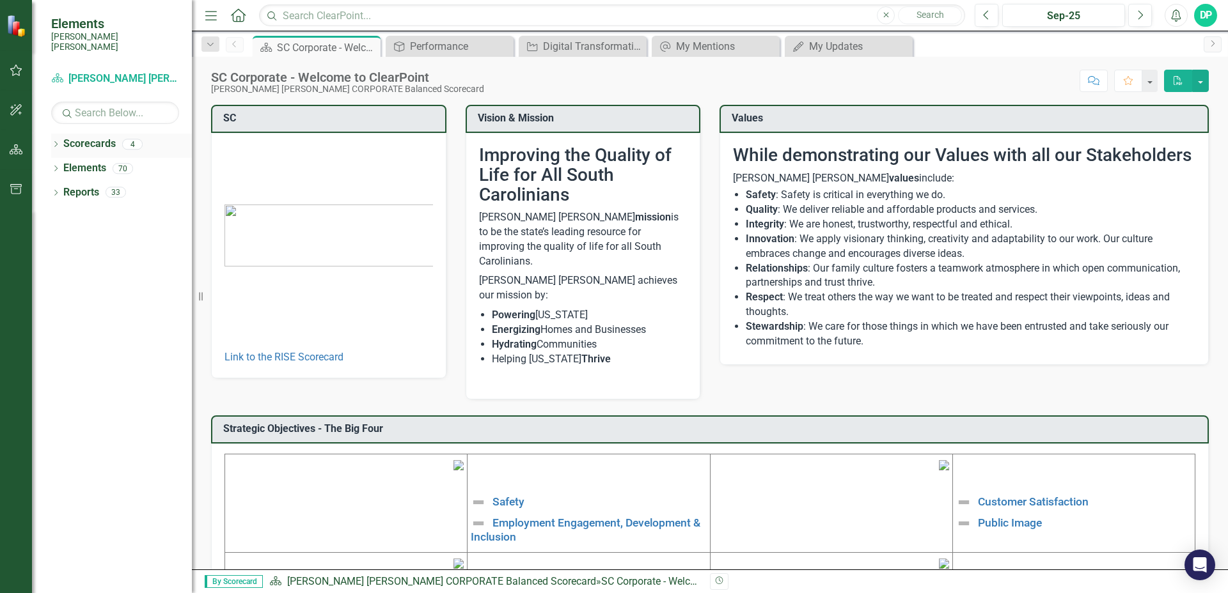
click at [58, 142] on icon "Dropdown" at bounding box center [55, 145] width 9 height 7
click at [119, 161] on link "[PERSON_NAME] [PERSON_NAME] CORPORATE Balanced Scorecard" at bounding box center [130, 168] width 121 height 15
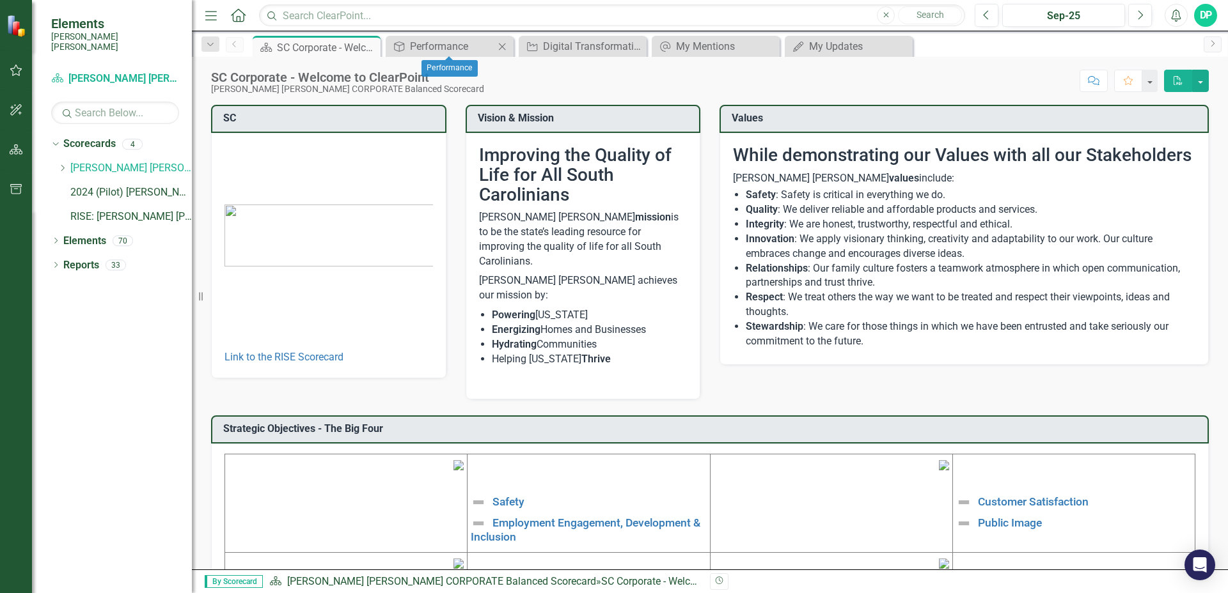
click at [500, 47] on icon "Close" at bounding box center [502, 47] width 13 height 10
click at [0, 0] on icon "Close" at bounding box center [0, 0] width 0 height 0
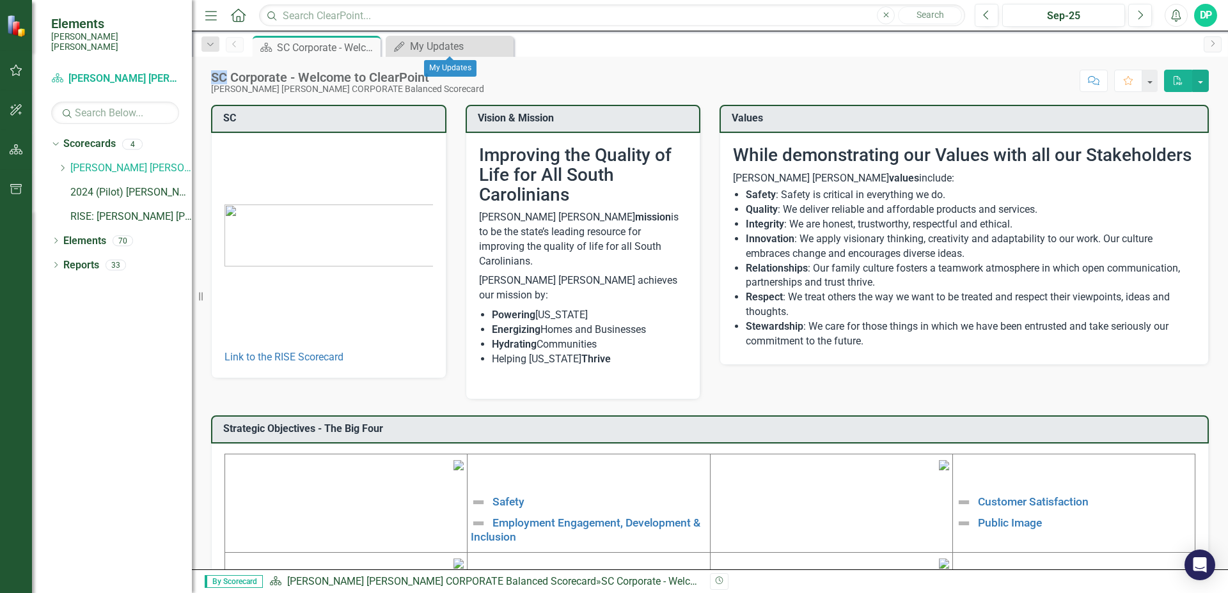
click at [0, 0] on icon "Close" at bounding box center [0, 0] width 0 height 0
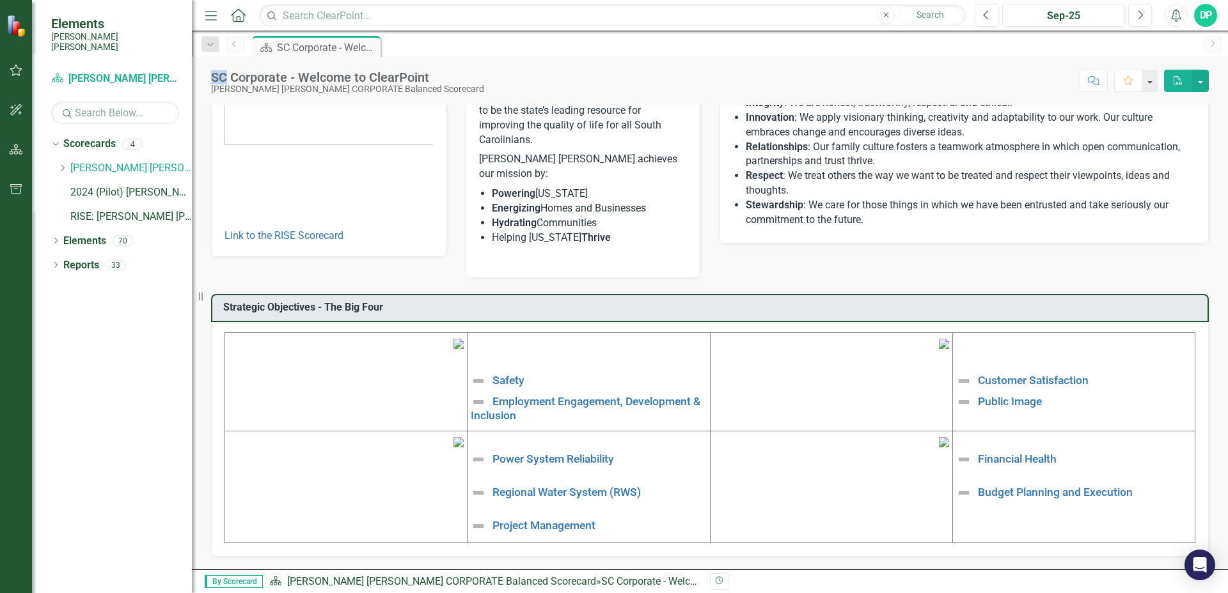
scroll to position [203, 0]
click at [453, 448] on img at bounding box center [458, 442] width 10 height 10
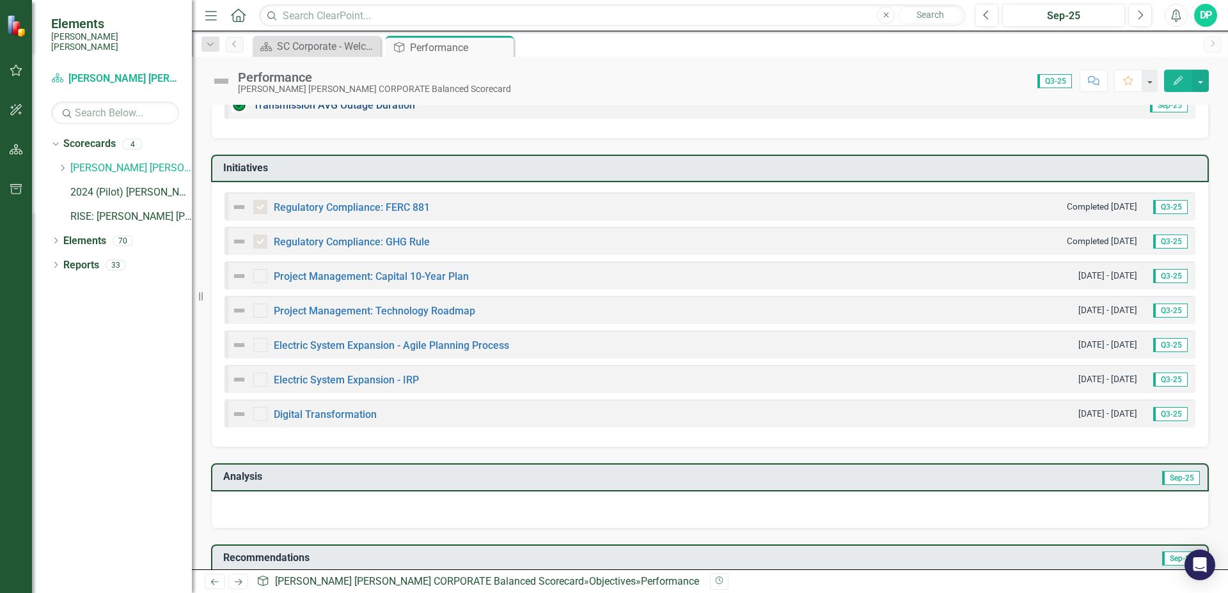
scroll to position [414, 0]
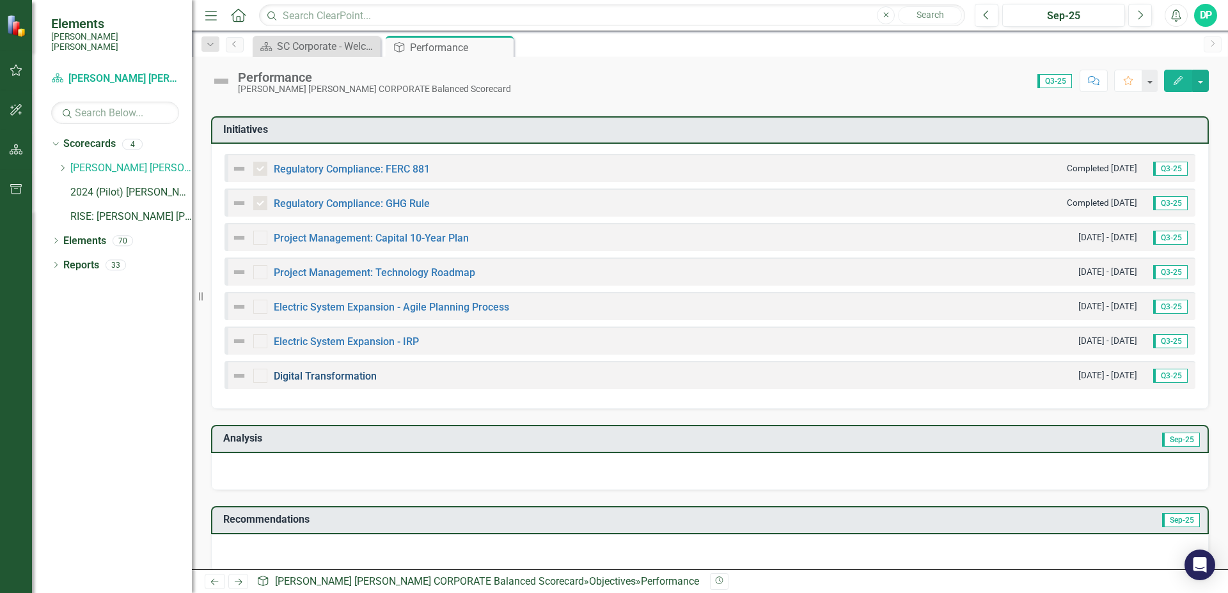
click at [327, 370] on link "Digital Transformation" at bounding box center [325, 376] width 103 height 12
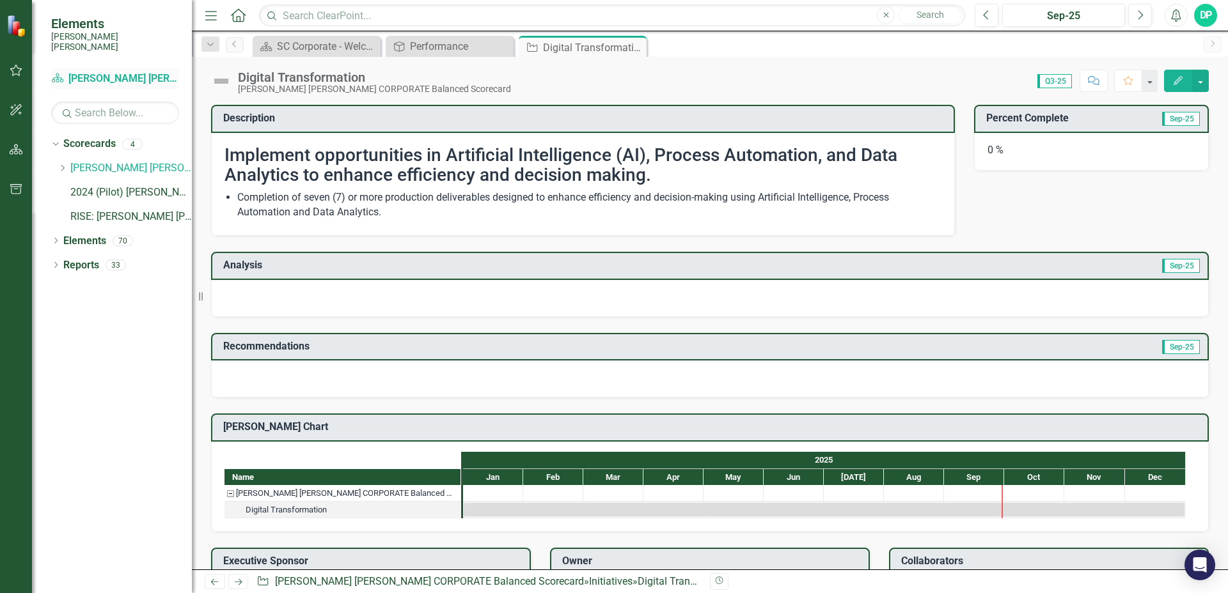
click at [107, 72] on link "Scorecard Santee [PERSON_NAME] CORPORATE Balanced Scorecard" at bounding box center [115, 79] width 128 height 15
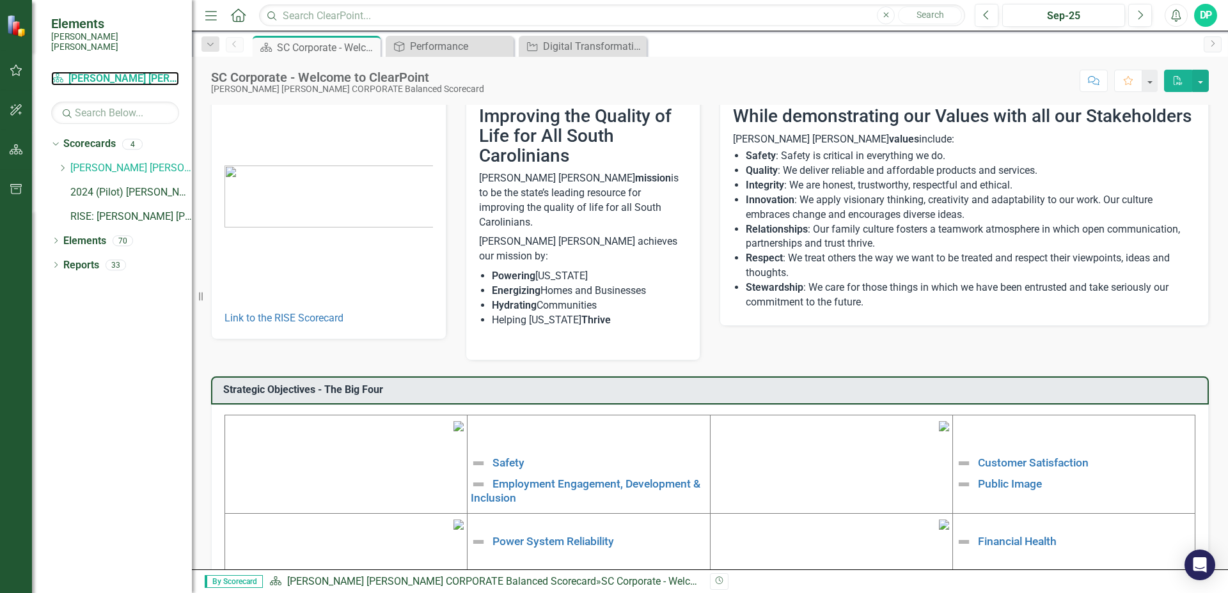
scroll to position [203, 0]
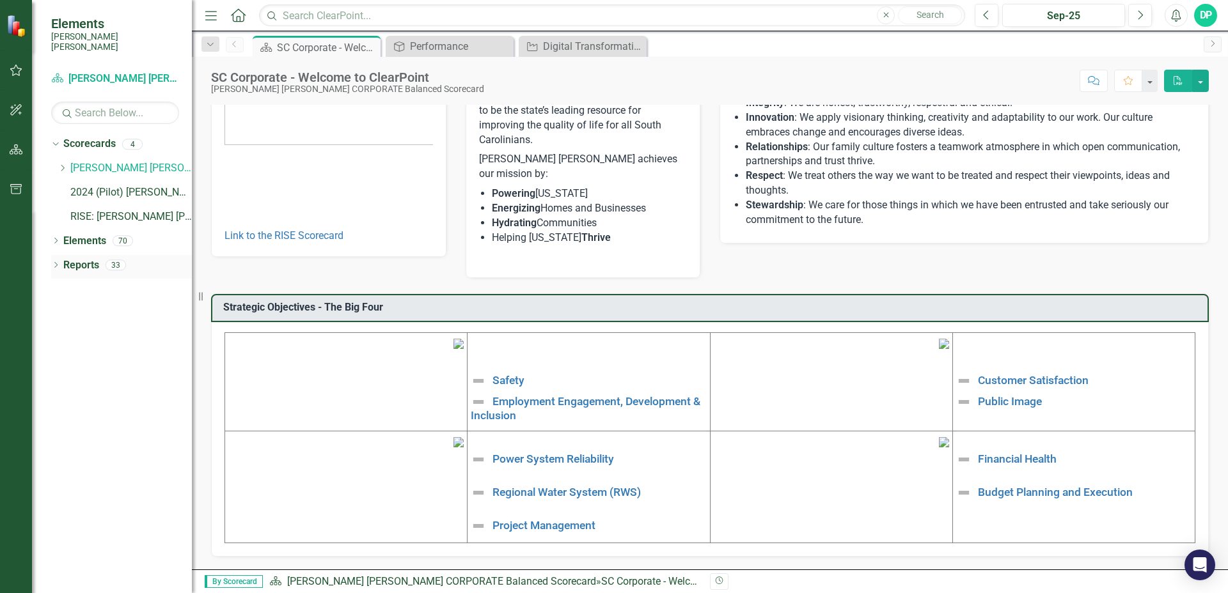
click at [83, 258] on link "Reports" at bounding box center [81, 265] width 36 height 15
click at [52, 263] on icon "Dropdown" at bounding box center [55, 266] width 9 height 7
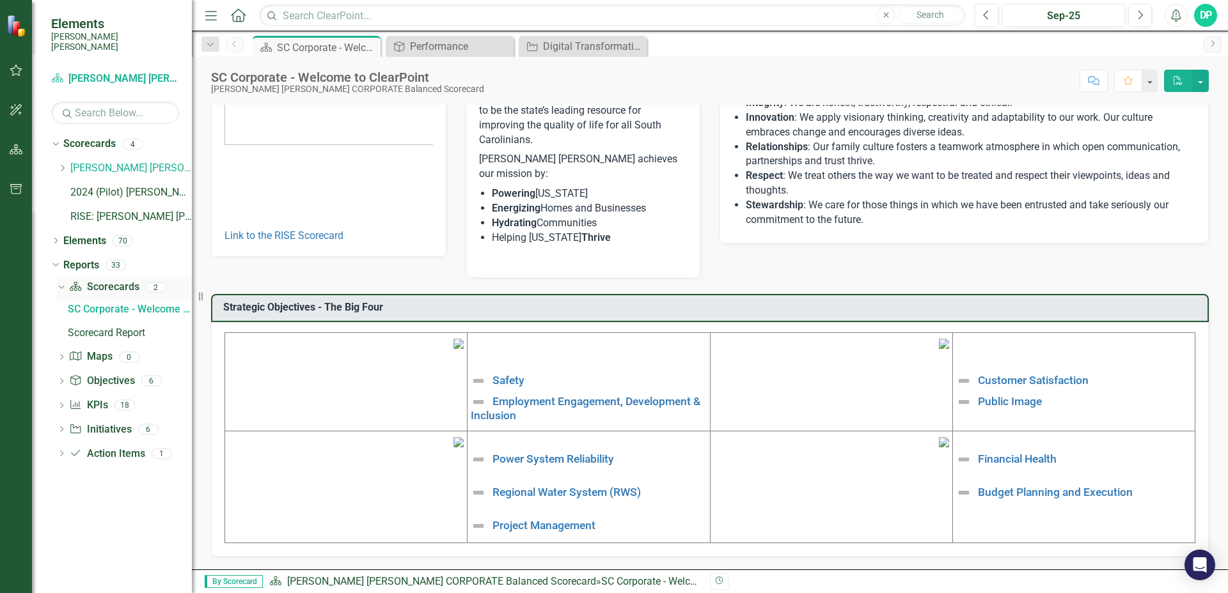
click at [100, 280] on link "Scorecard Scorecards" at bounding box center [104, 287] width 70 height 15
click at [61, 286] on icon at bounding box center [61, 287] width 6 height 3
click at [106, 377] on link "Initiative Initiatives" at bounding box center [100, 384] width 62 height 15
click at [64, 382] on icon "Dropdown" at bounding box center [61, 385] width 9 height 7
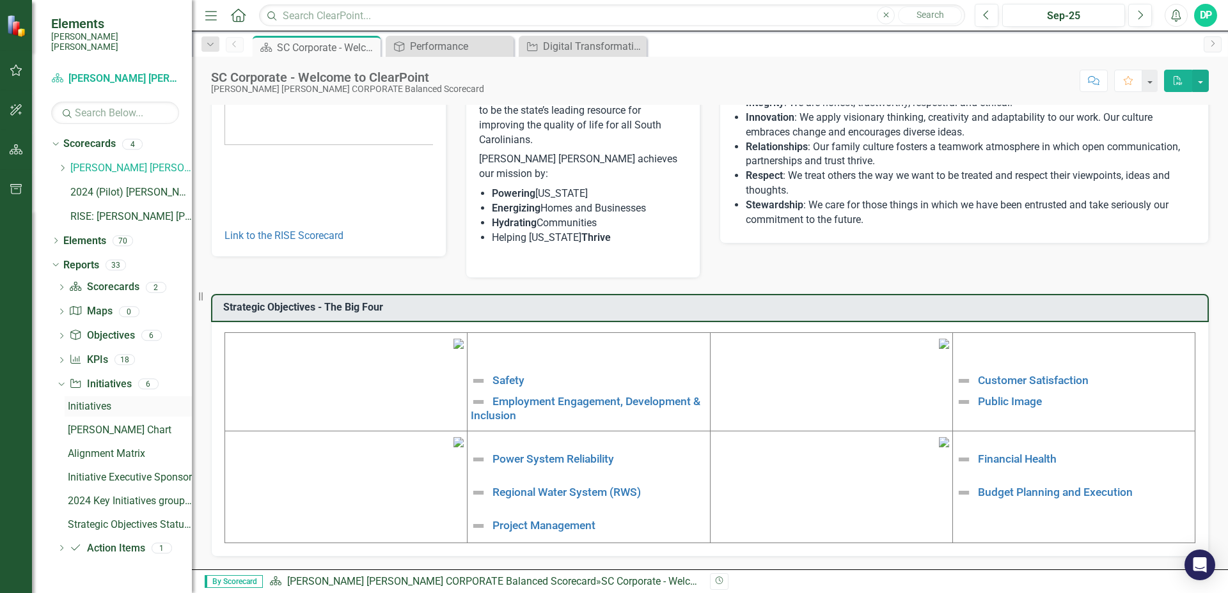
click at [96, 401] on div "Initiatives" at bounding box center [130, 407] width 124 height 12
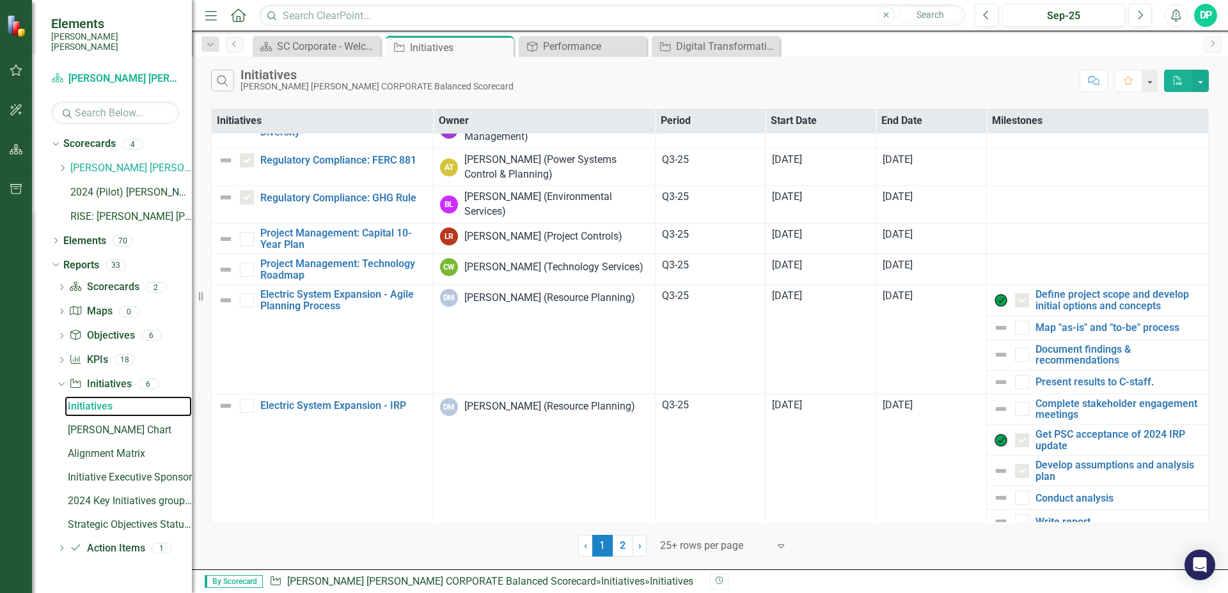
scroll to position [476, 0]
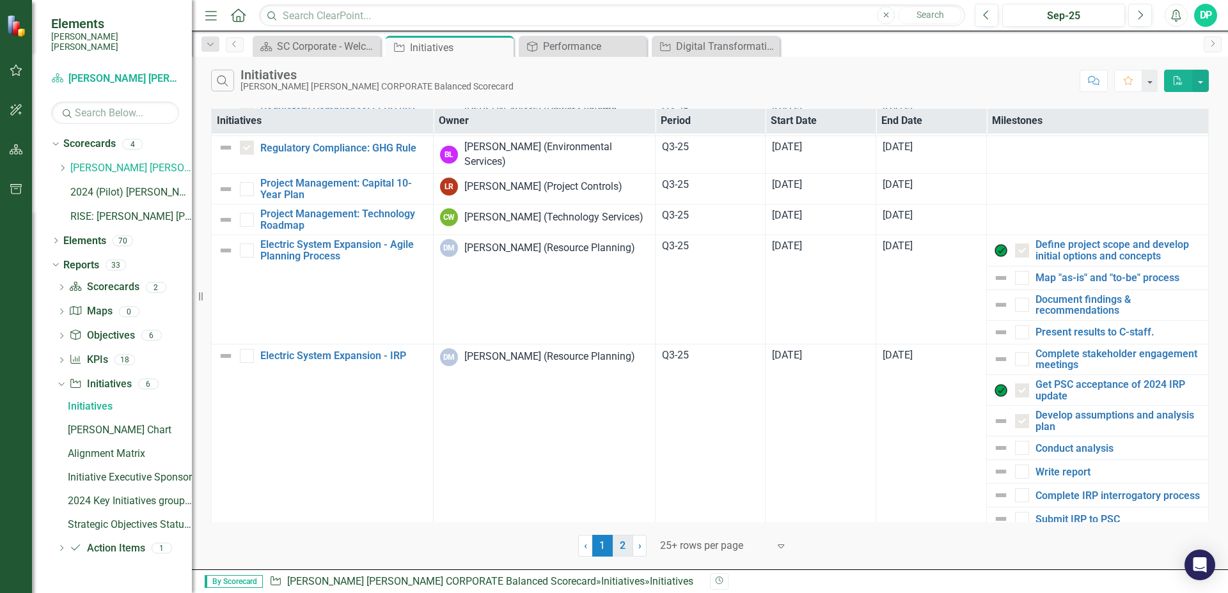
click at [622, 544] on link "2" at bounding box center [623, 546] width 20 height 22
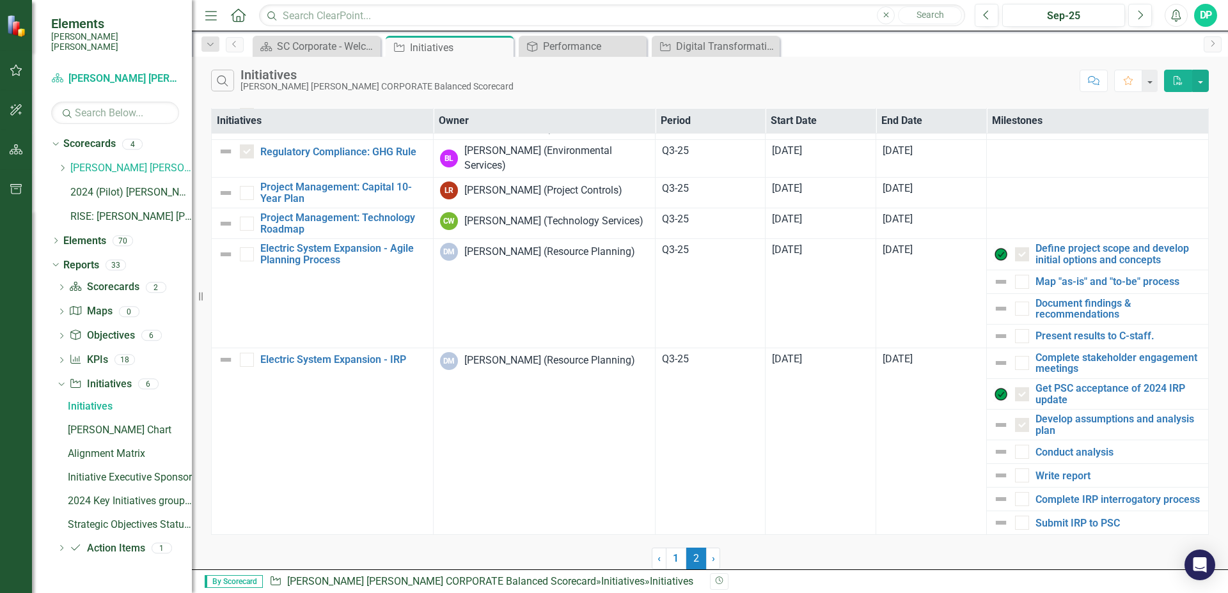
scroll to position [0, 0]
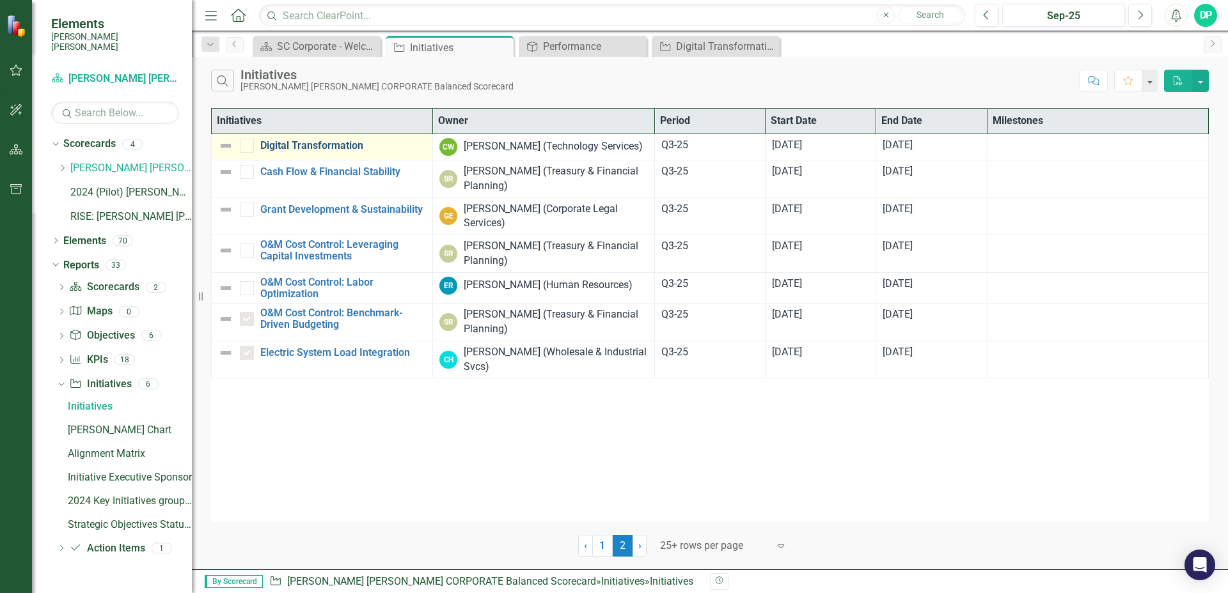
click at [331, 145] on link "Digital Transformation" at bounding box center [343, 146] width 166 height 12
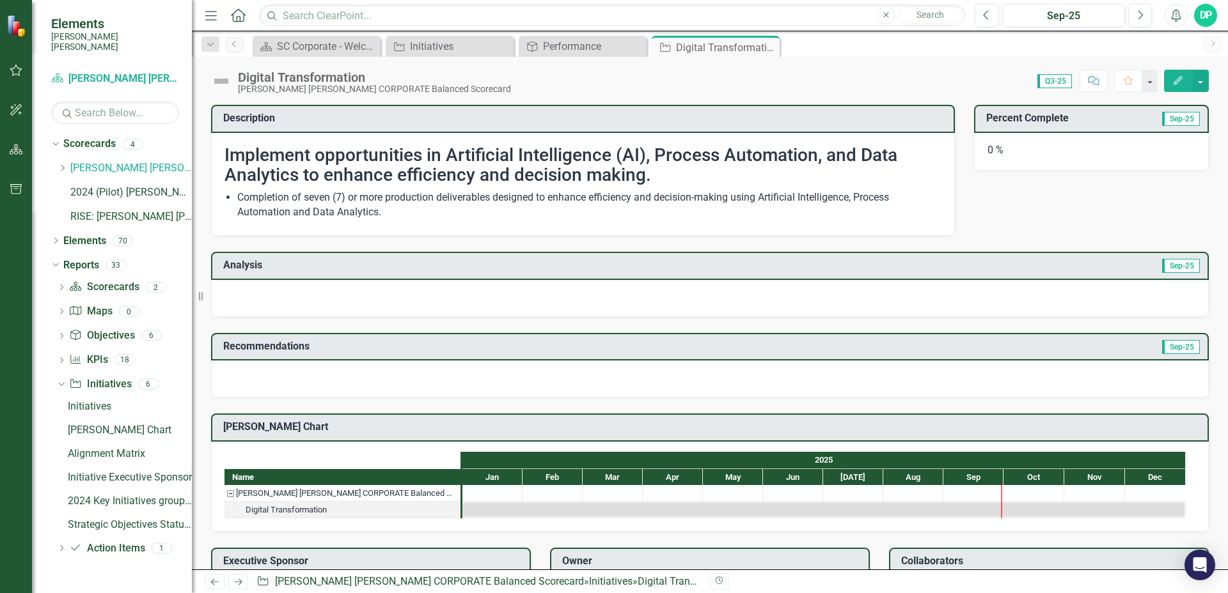
click at [1052, 84] on span "Q3-25" at bounding box center [1054, 81] width 35 height 14
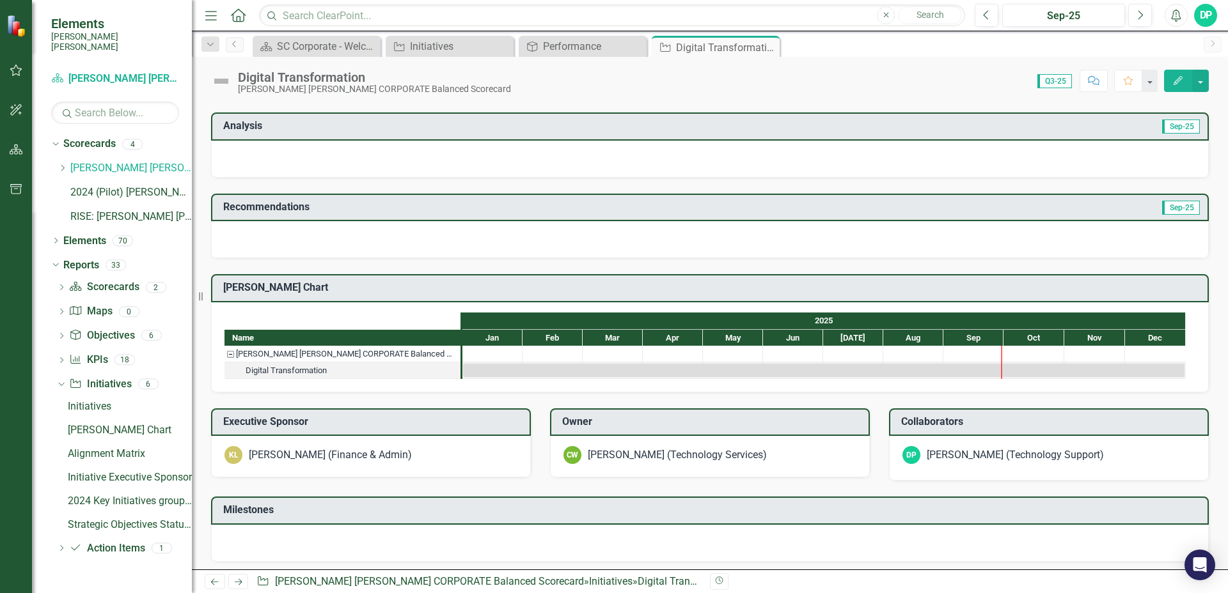
scroll to position [247, 0]
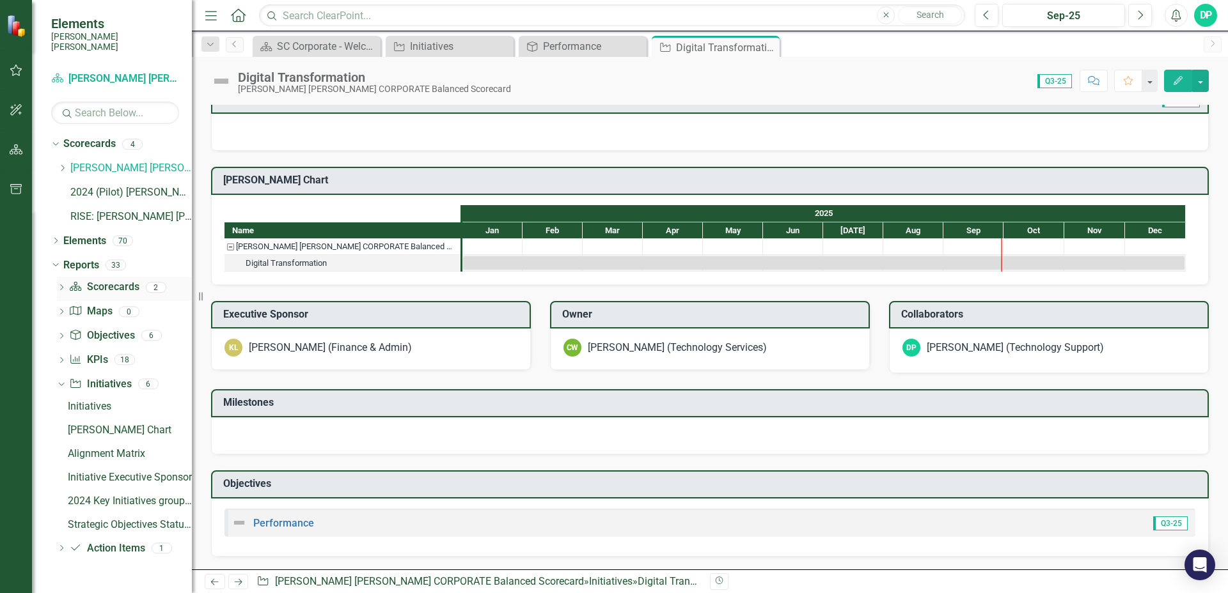
click at [61, 285] on icon "Dropdown" at bounding box center [61, 288] width 9 height 7
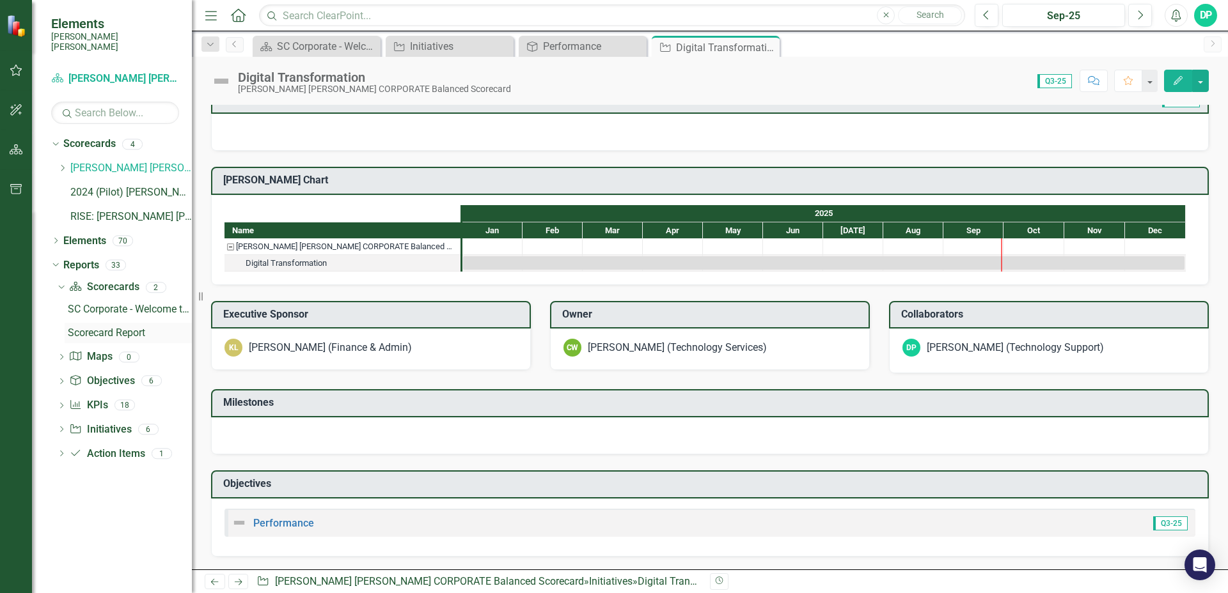
click at [84, 327] on div "Scorecard Report" at bounding box center [130, 333] width 124 height 12
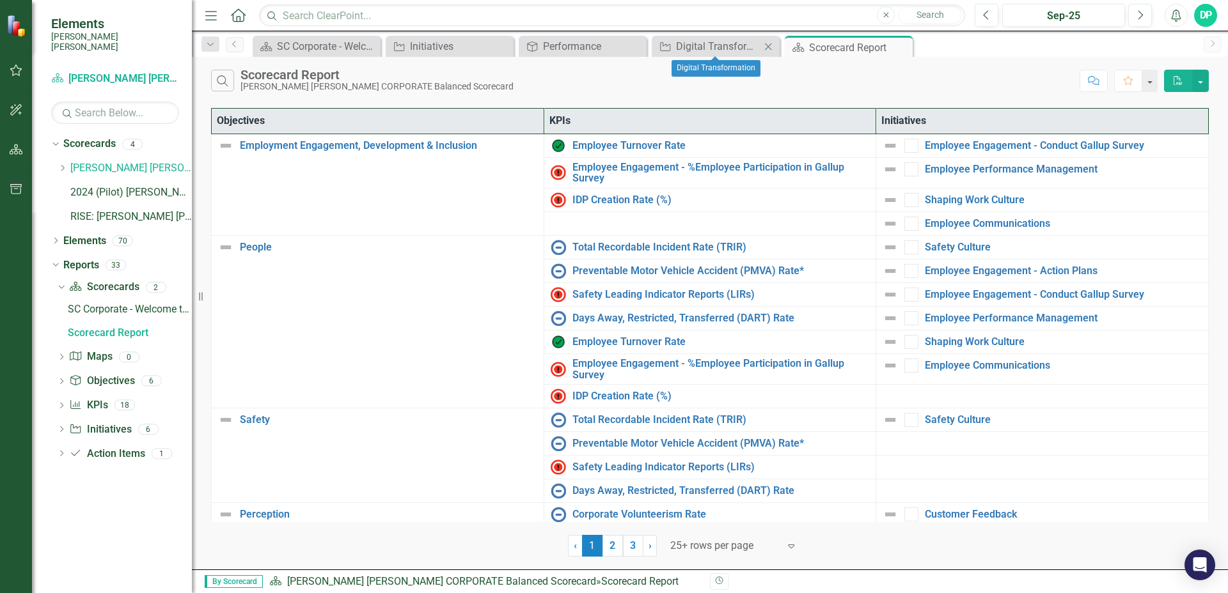
click at [770, 47] on icon "Close" at bounding box center [768, 47] width 13 height 10
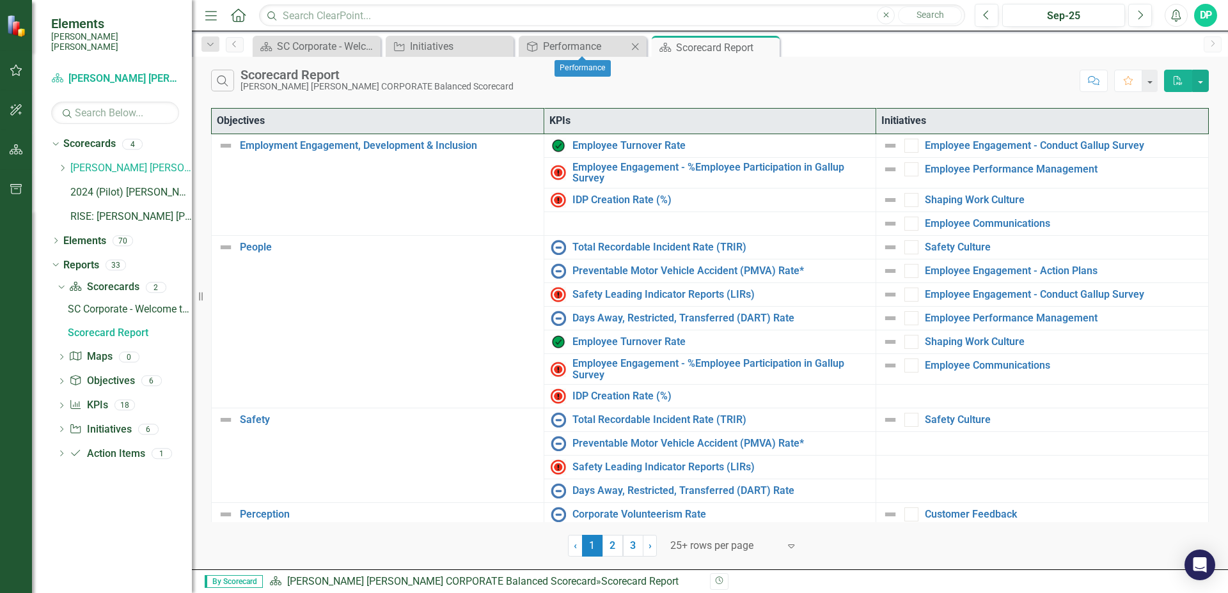
click at [638, 47] on icon "Close" at bounding box center [635, 47] width 13 height 10
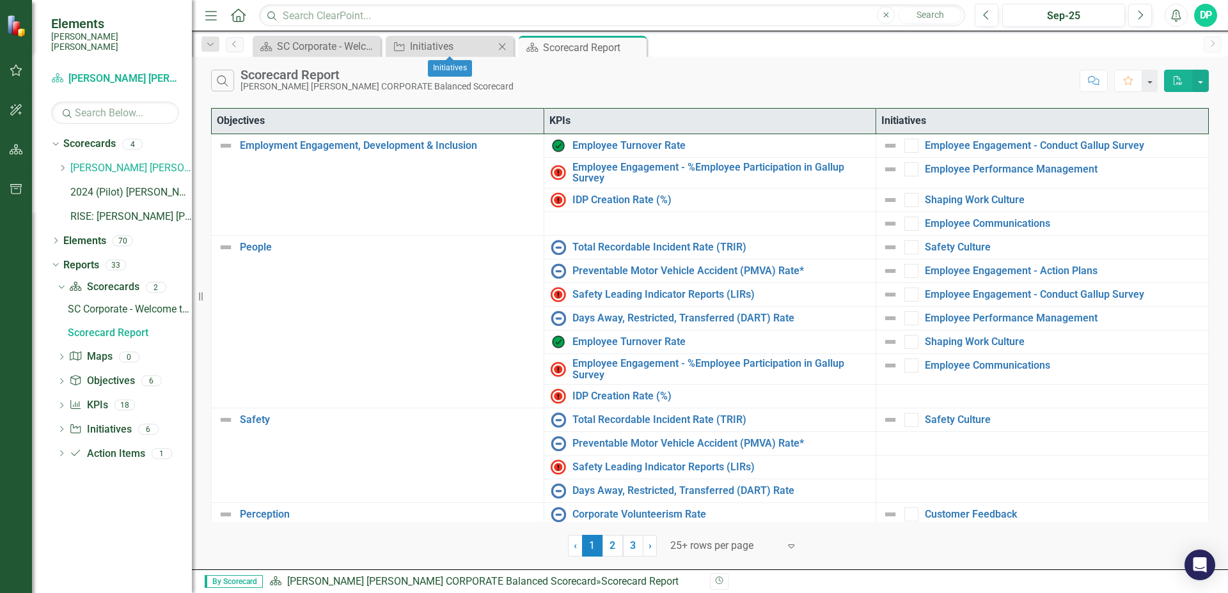
click at [504, 47] on icon "Close" at bounding box center [502, 47] width 13 height 10
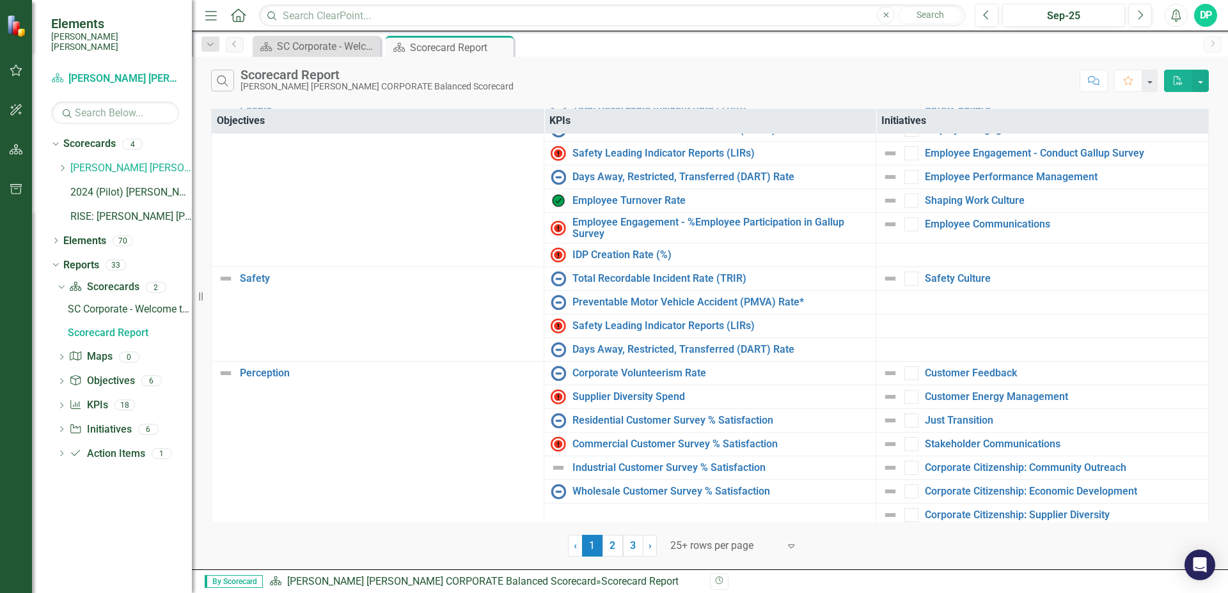
scroll to position [241, 0]
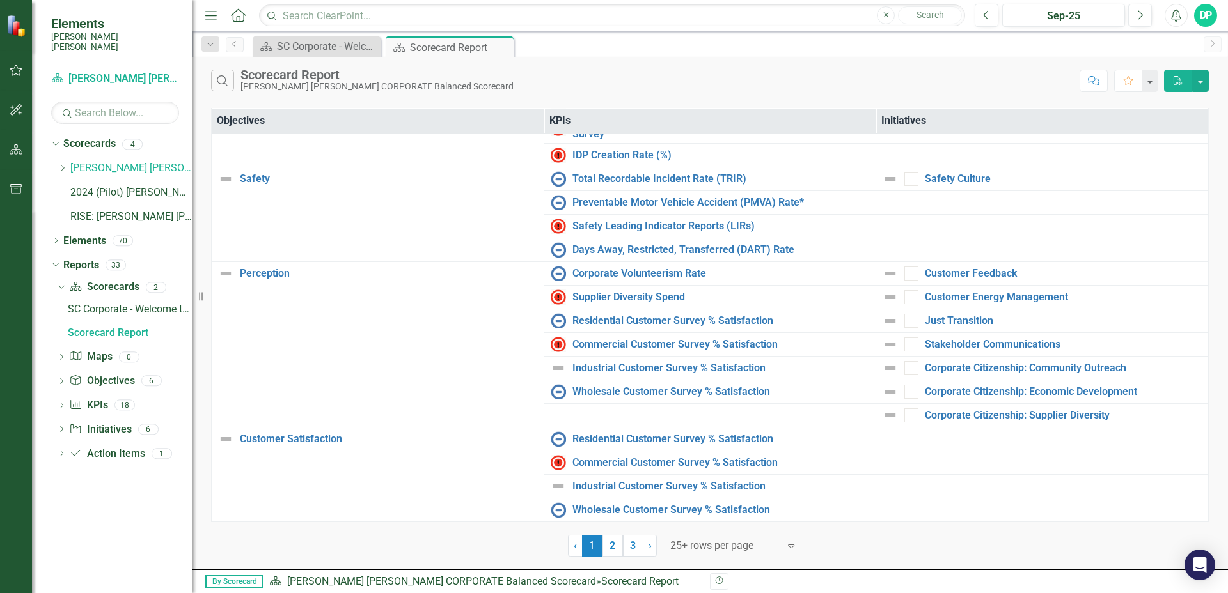
click at [610, 544] on link "2" at bounding box center [612, 546] width 20 height 22
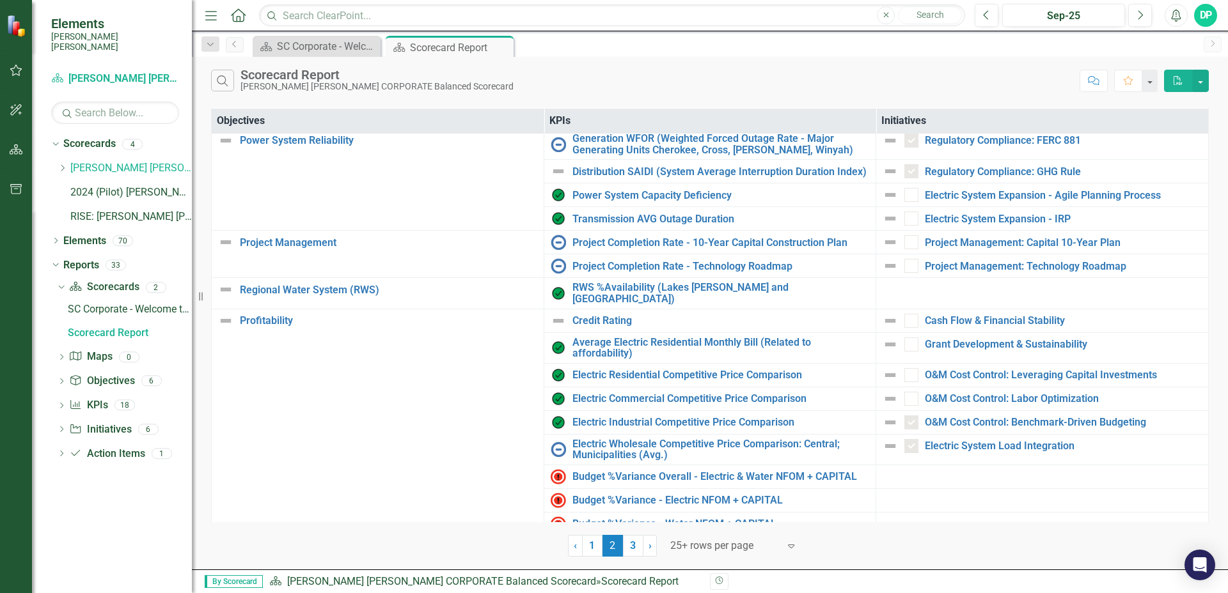
scroll to position [0, 0]
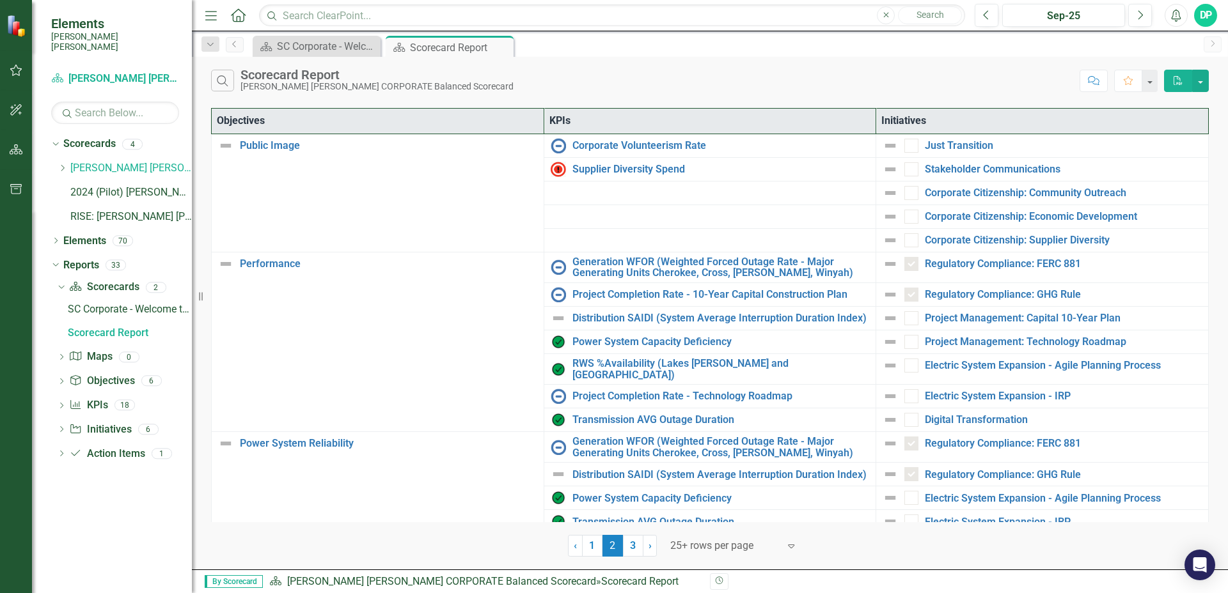
click at [61, 451] on icon at bounding box center [61, 454] width 3 height 6
click at [102, 425] on div "Action Items" at bounding box center [130, 431] width 124 height 12
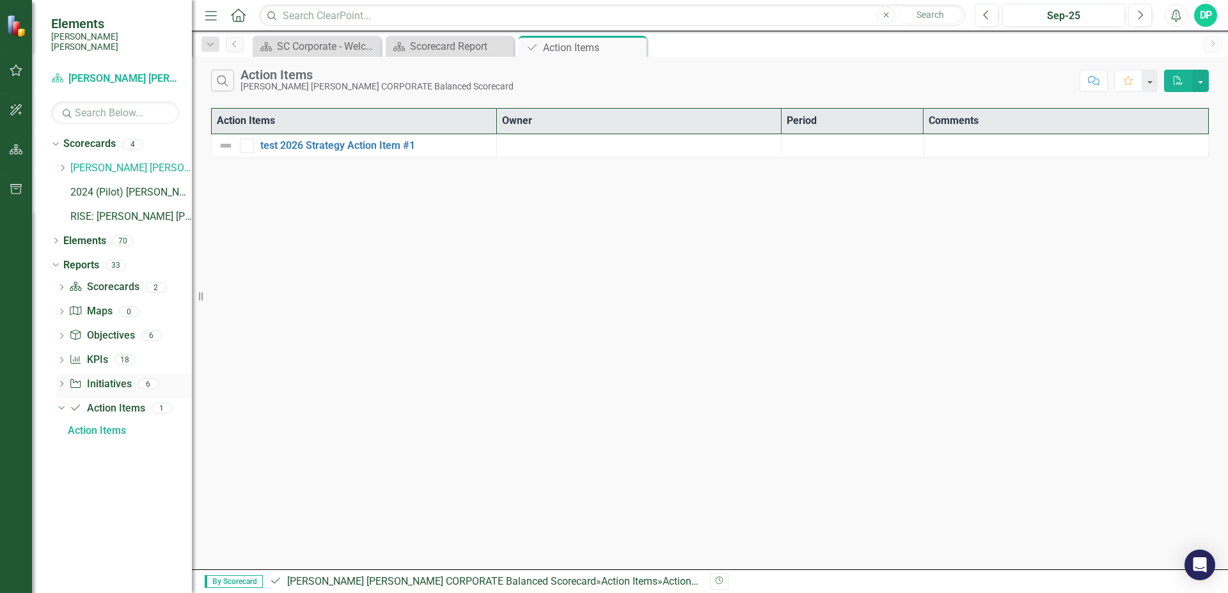
click at [102, 377] on link "Initiative Initiatives" at bounding box center [100, 384] width 62 height 15
click at [65, 382] on icon "Dropdown" at bounding box center [61, 385] width 9 height 7
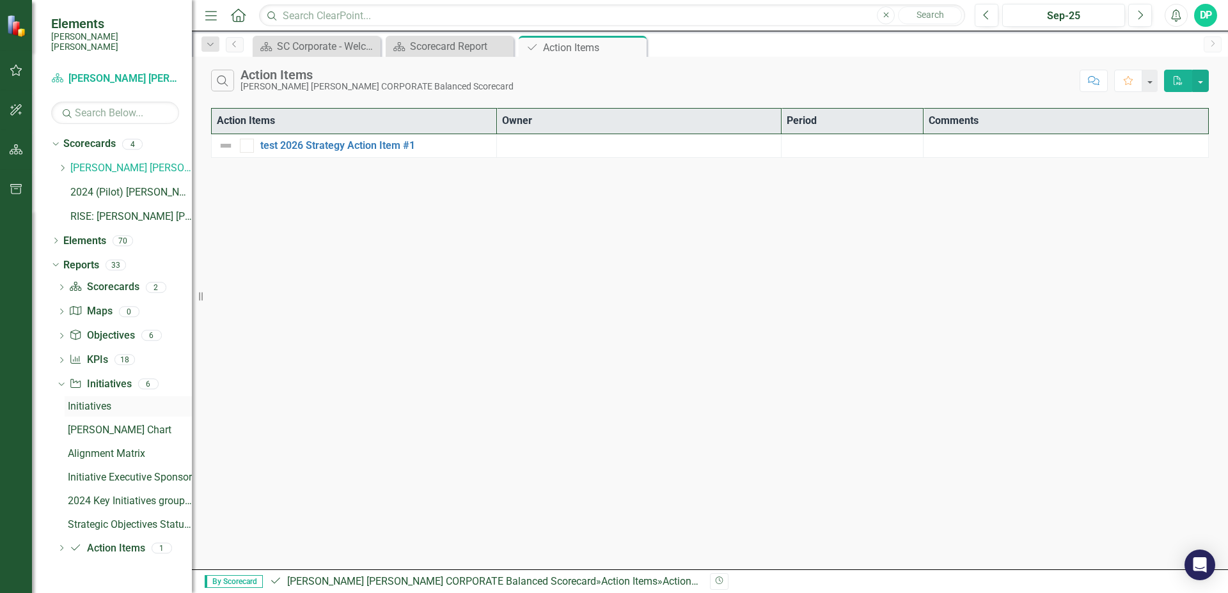
click at [104, 401] on div "Initiatives" at bounding box center [130, 407] width 124 height 12
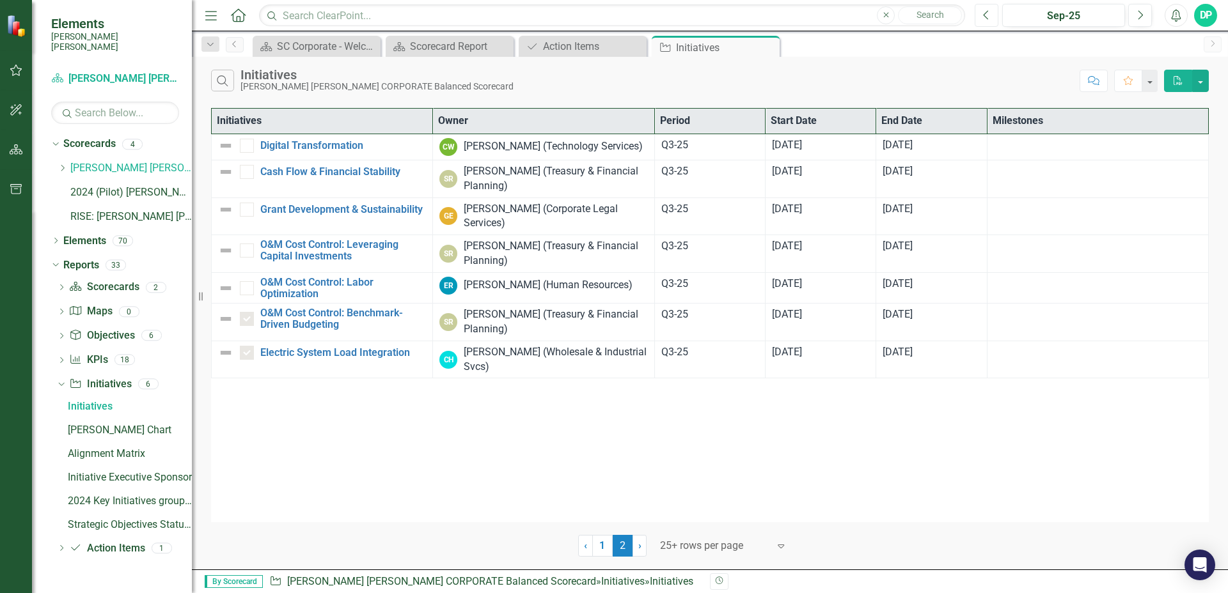
click at [986, 18] on icon "button" at bounding box center [985, 14] width 5 height 9
click at [334, 146] on link "Digital Transformation" at bounding box center [343, 146] width 166 height 12
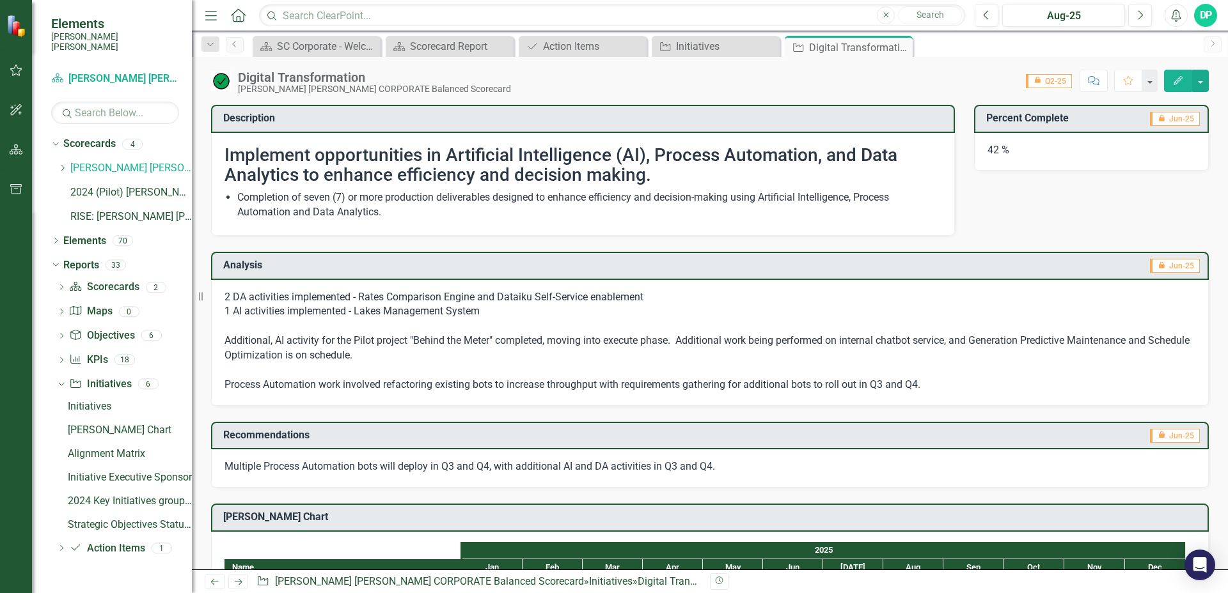
click at [263, 306] on p "2 DA activities implemented - Rates Comparison Engine and Dataiku Self-Service …" at bounding box center [709, 341] width 971 height 102
drag, startPoint x: 224, startPoint y: 297, endPoint x: 444, endPoint y: 359, distance: 228.5
click at [432, 355] on p "2 DA activities implemented - Rates Comparison Engine and Dataiku Self-Service …" at bounding box center [709, 341] width 971 height 102
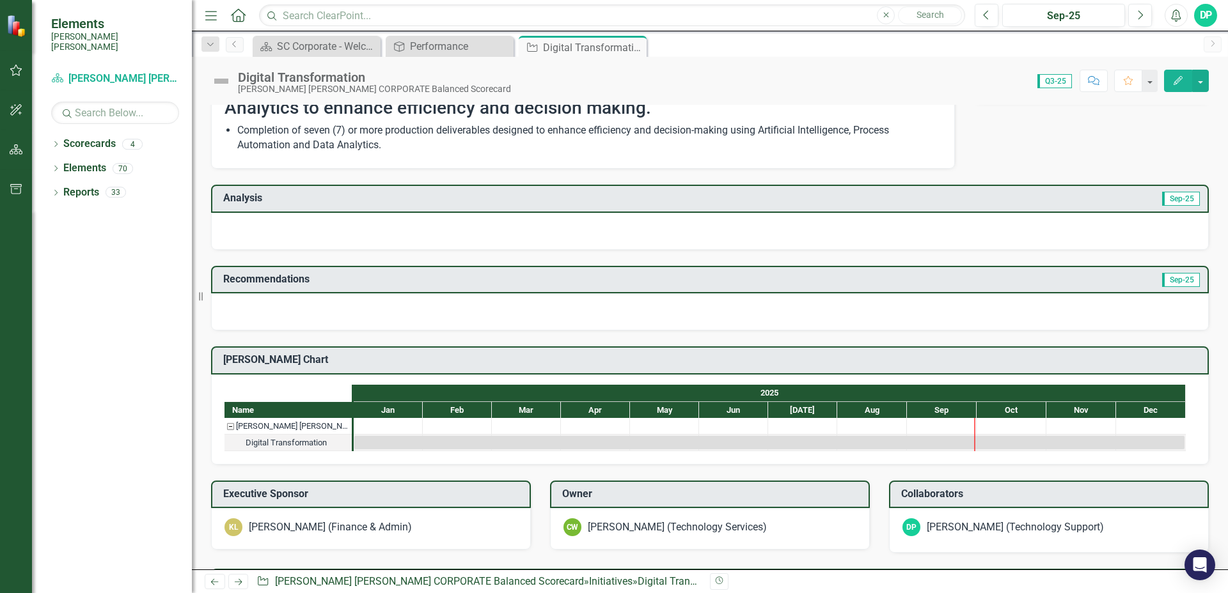
scroll to position [81, 0]
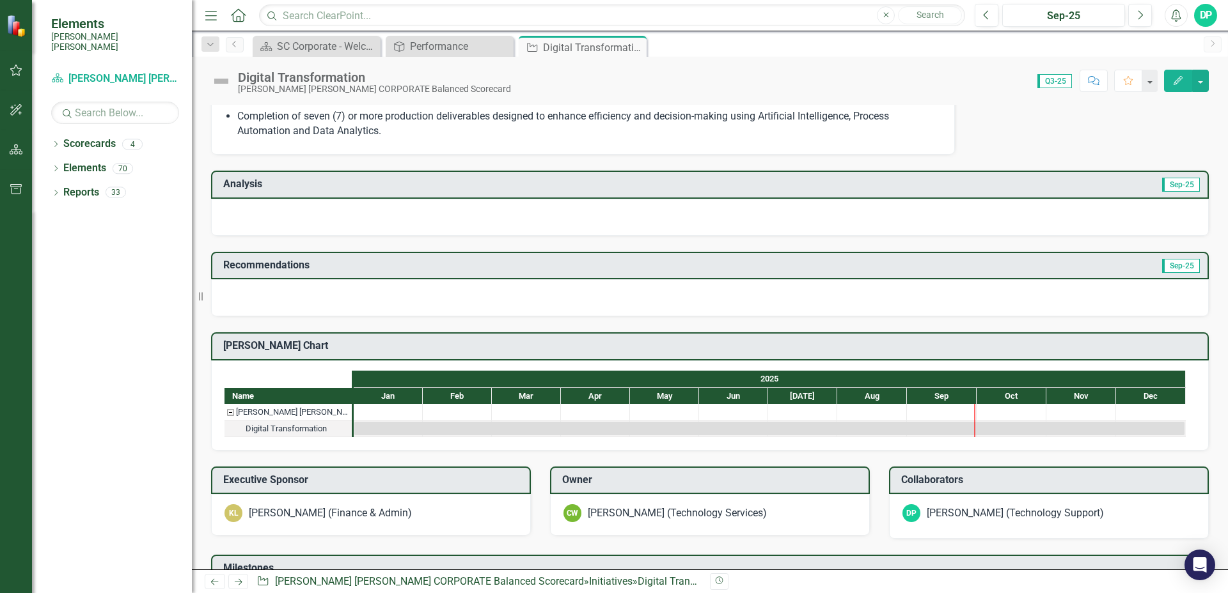
click at [414, 219] on div at bounding box center [709, 217] width 997 height 37
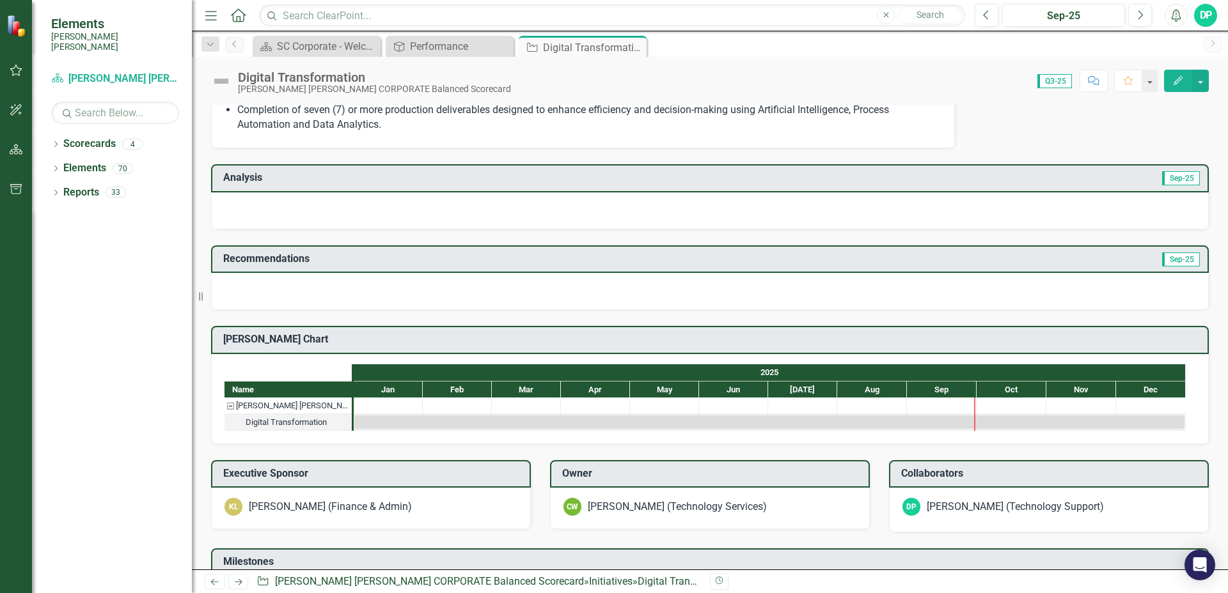
scroll to position [0, 0]
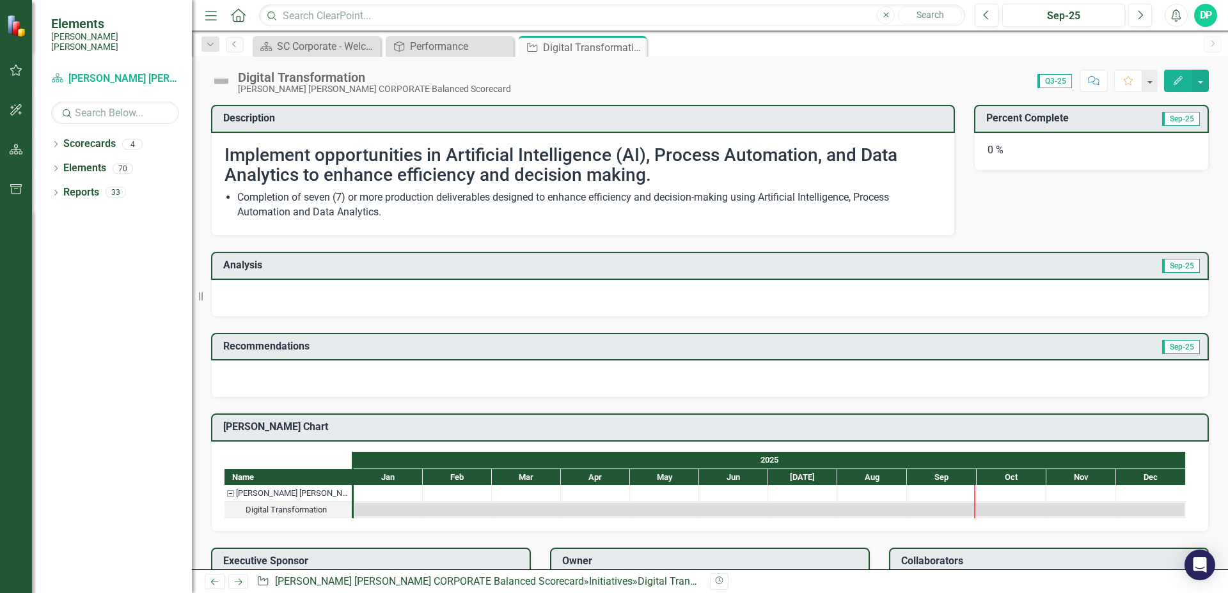
click at [1183, 81] on icon "Edit" at bounding box center [1178, 80] width 12 height 9
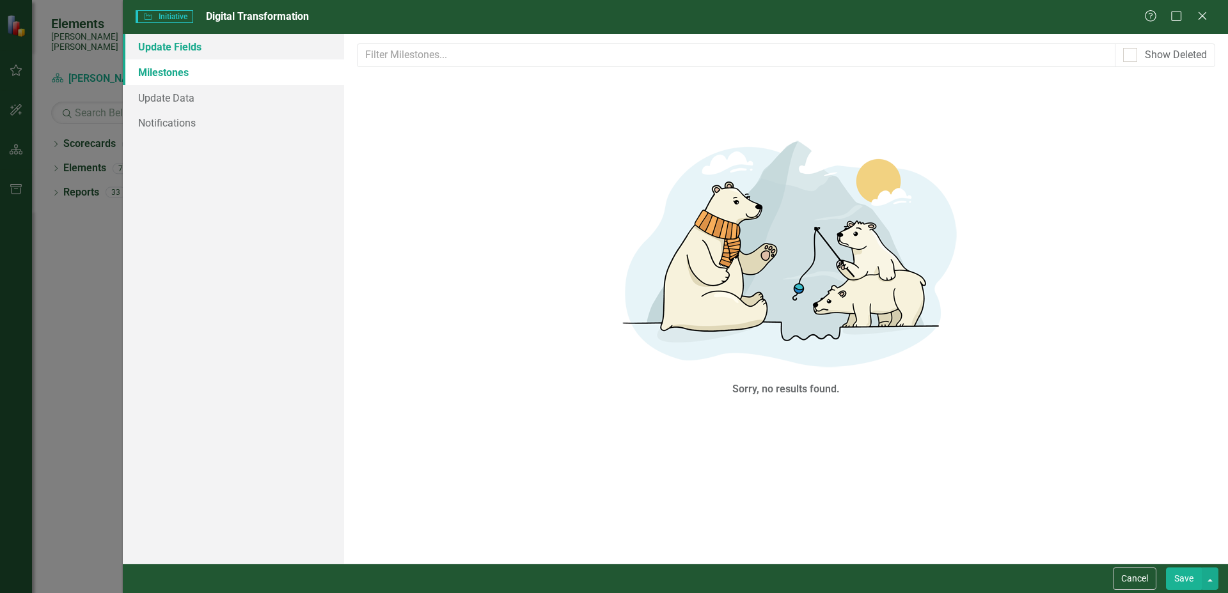
click at [180, 49] on link "Update Fields" at bounding box center [233, 47] width 221 height 26
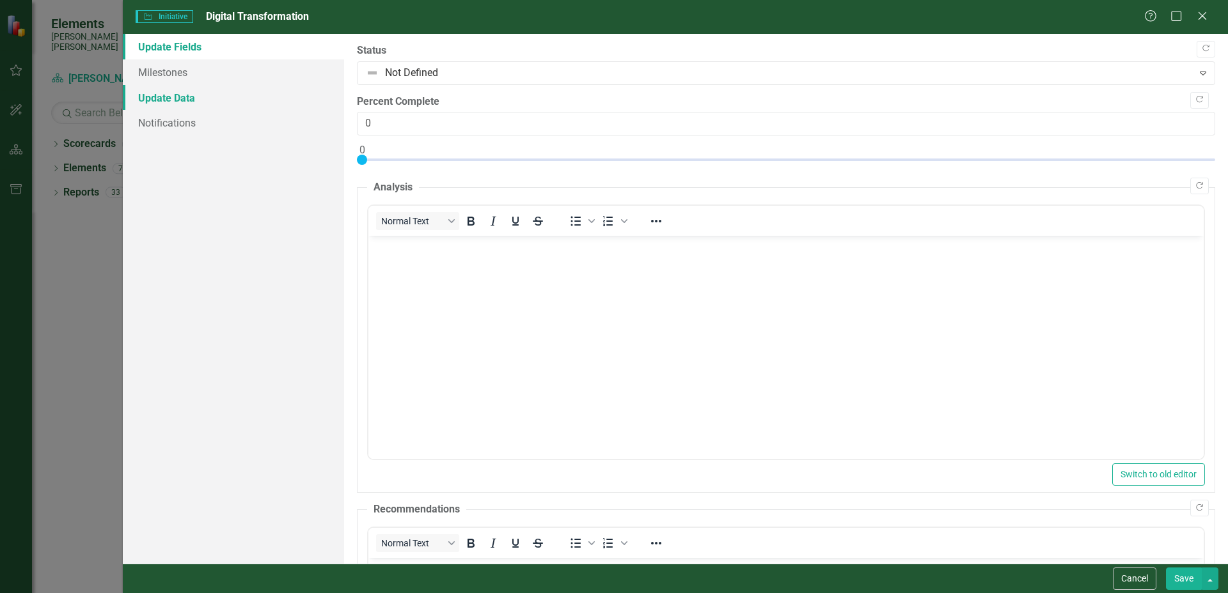
click at [169, 100] on link "Update Data" at bounding box center [233, 98] width 221 height 26
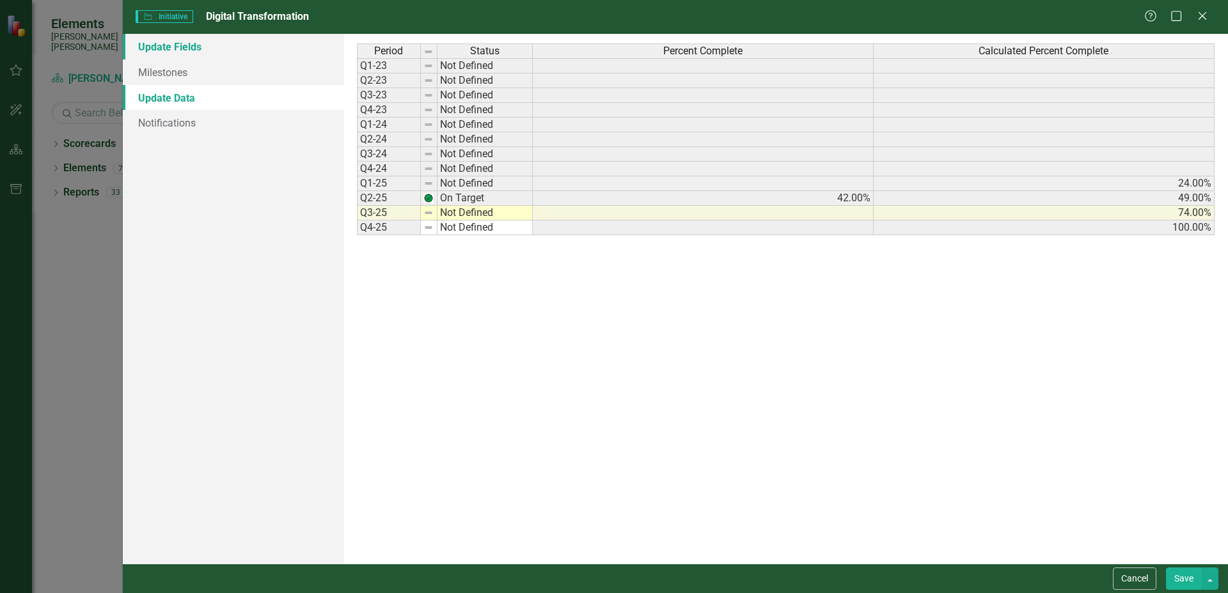
click at [192, 44] on link "Update Fields" at bounding box center [233, 47] width 221 height 26
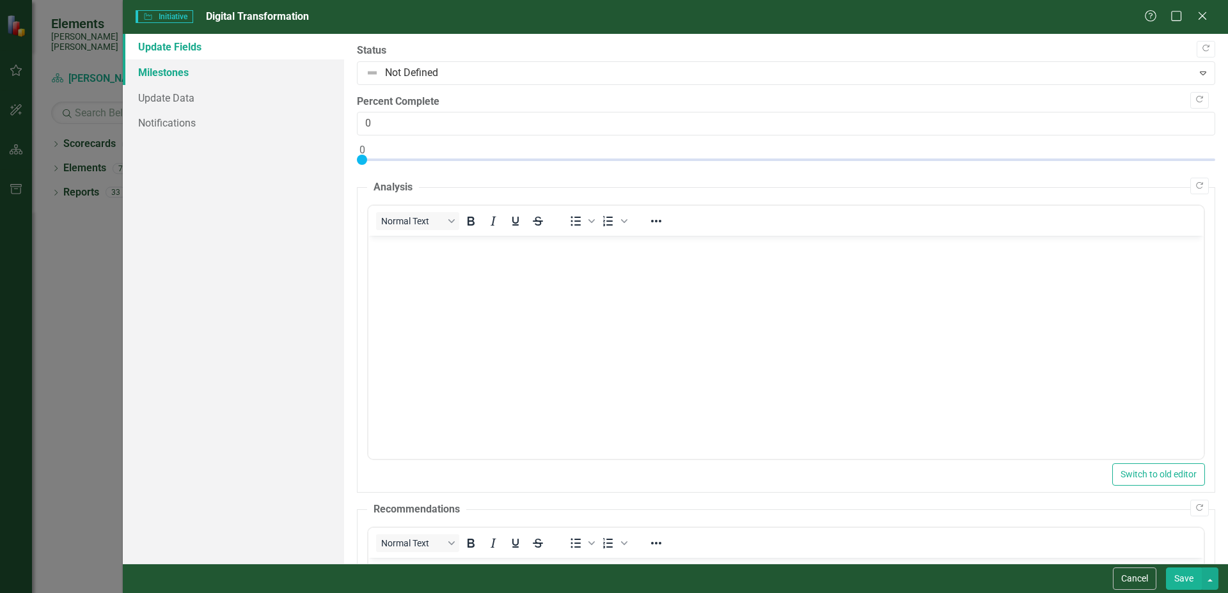
click at [196, 81] on link "Milestones" at bounding box center [233, 72] width 221 height 26
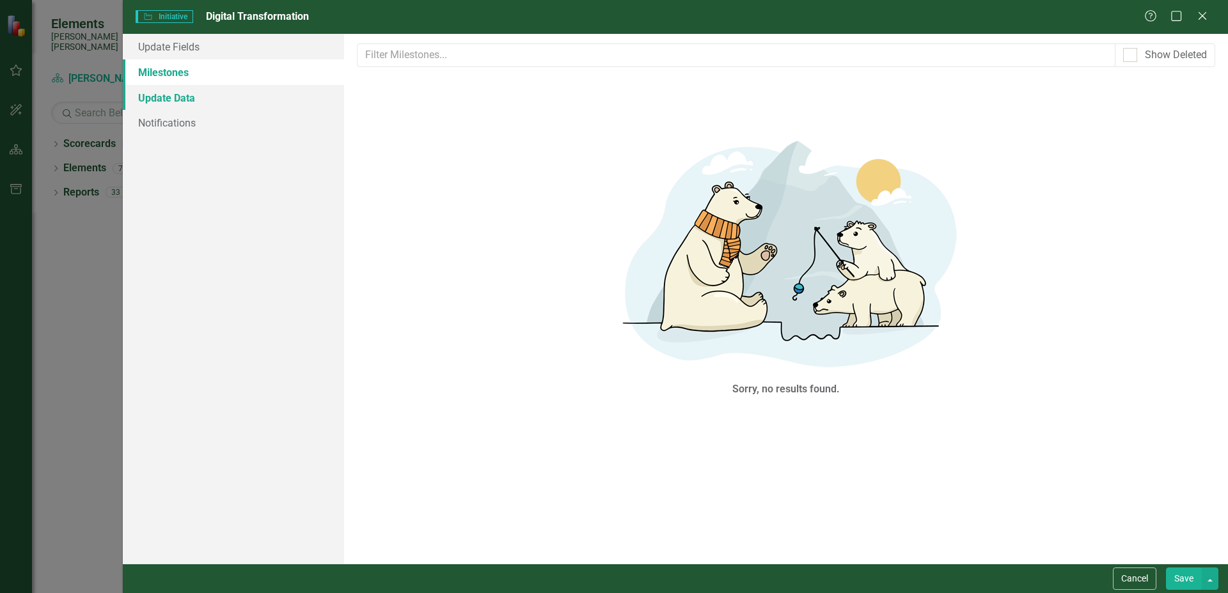
click at [184, 106] on link "Update Data" at bounding box center [233, 98] width 221 height 26
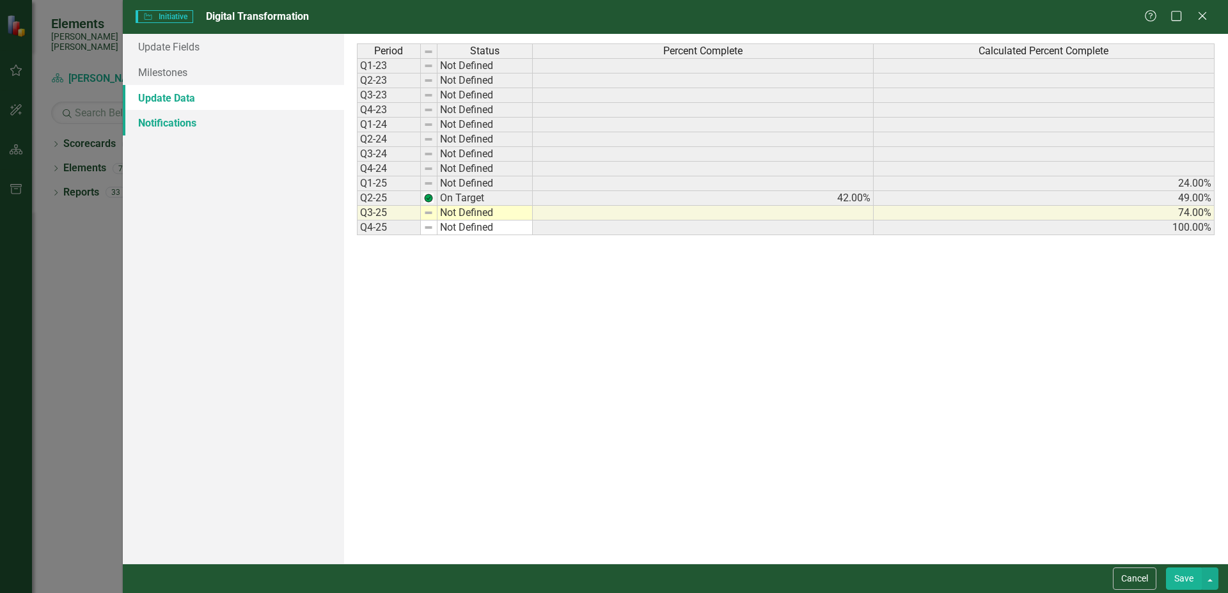
click at [189, 131] on link "Notifications" at bounding box center [233, 123] width 221 height 26
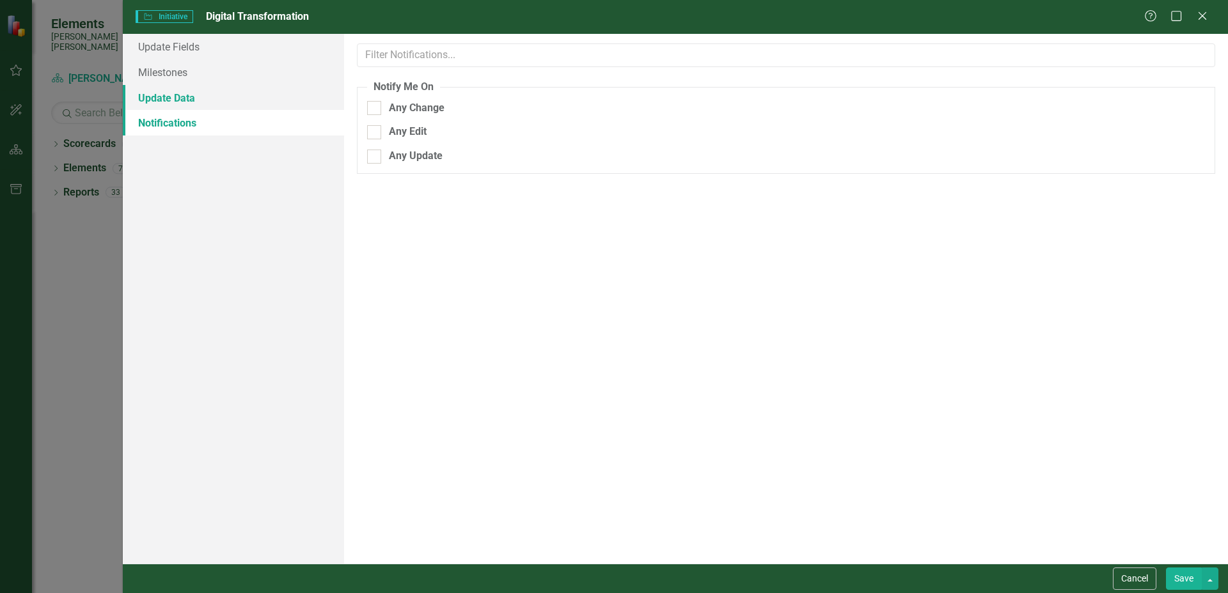
click at [185, 108] on link "Update Data" at bounding box center [233, 98] width 221 height 26
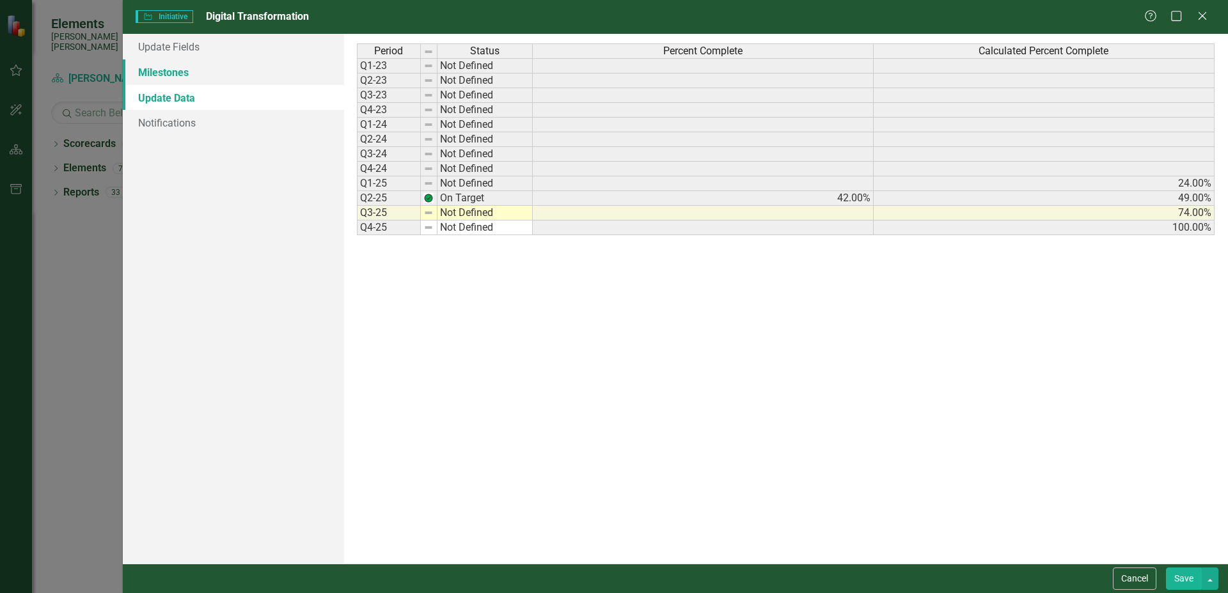
click at [193, 77] on link "Milestones" at bounding box center [233, 72] width 221 height 26
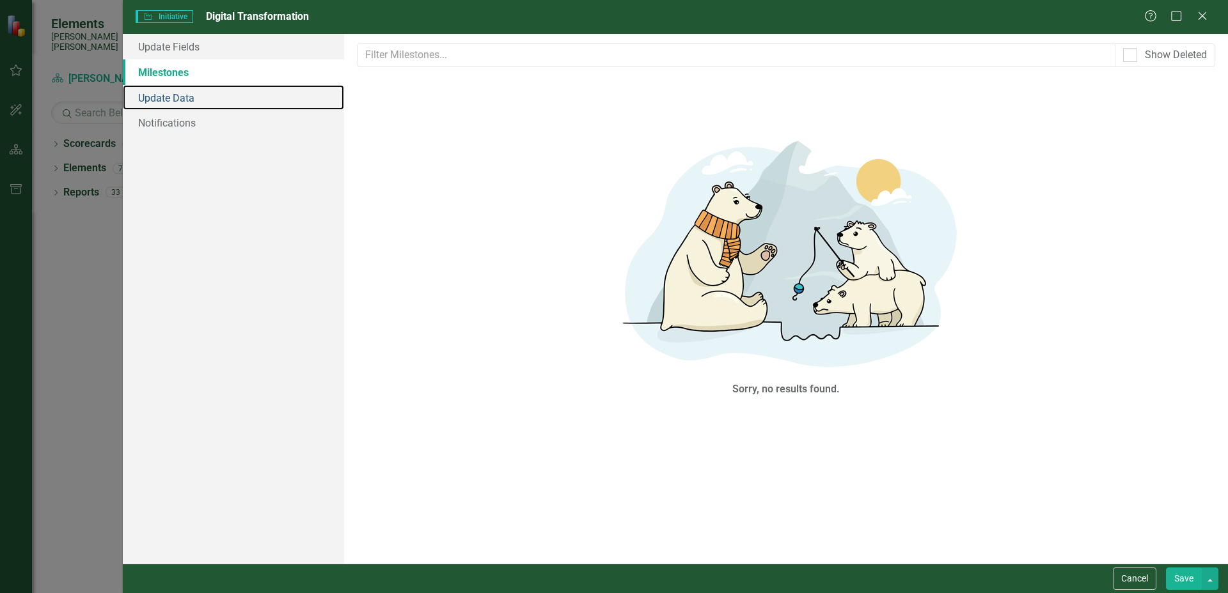
drag, startPoint x: 177, startPoint y: 99, endPoint x: 340, endPoint y: 168, distance: 176.2
click at [177, 99] on link "Update Data" at bounding box center [233, 98] width 221 height 26
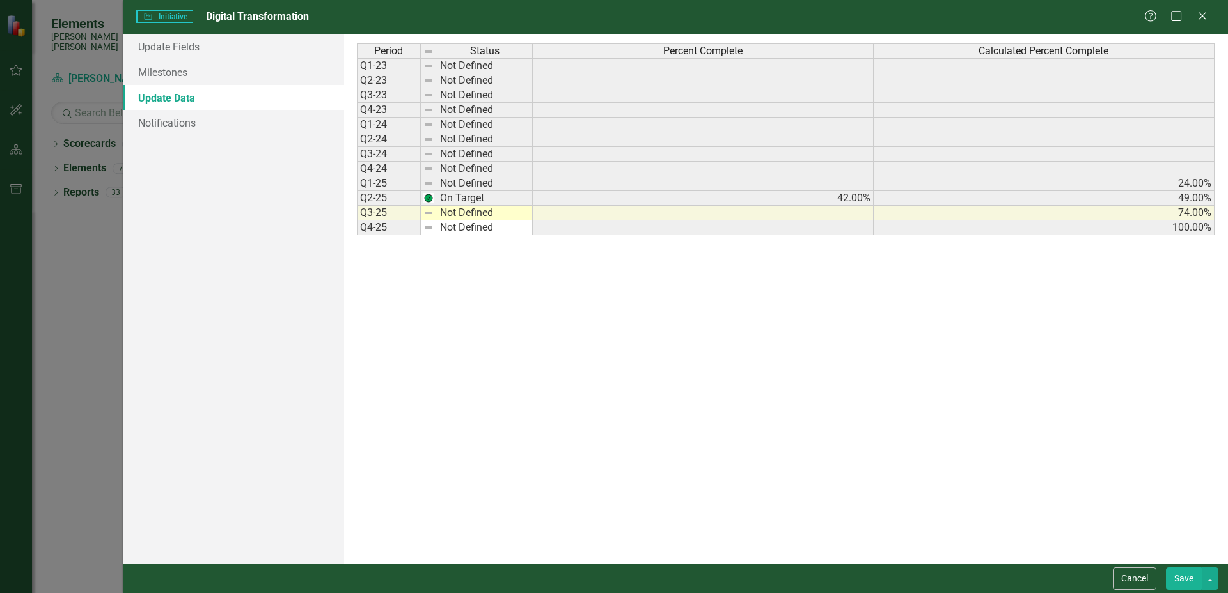
click at [503, 198] on td "On Target" at bounding box center [484, 198] width 95 height 15
